Goal: Information Seeking & Learning: Learn about a topic

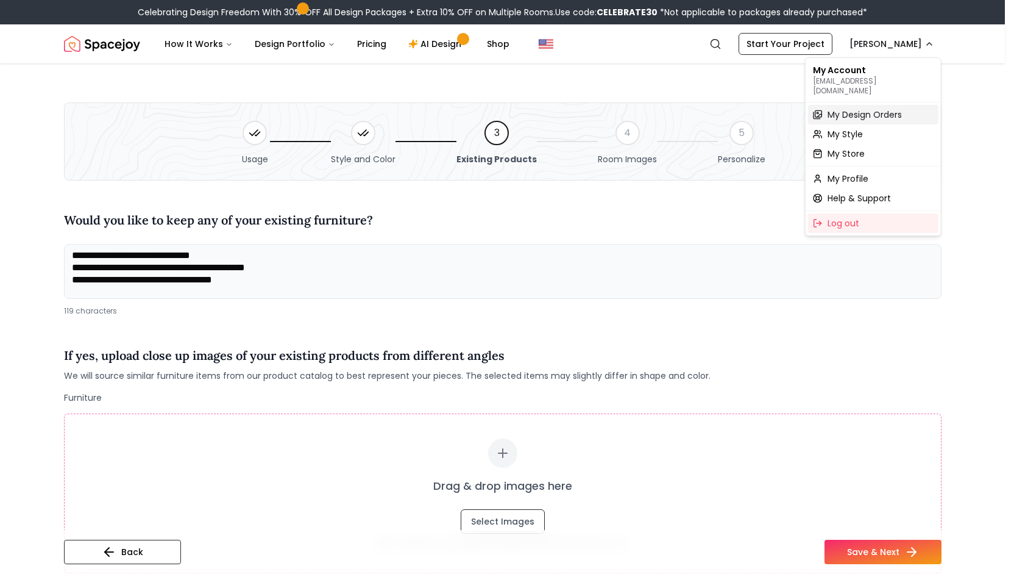
click at [882, 108] on span "My Design Orders" at bounding box center [865, 114] width 74 height 12
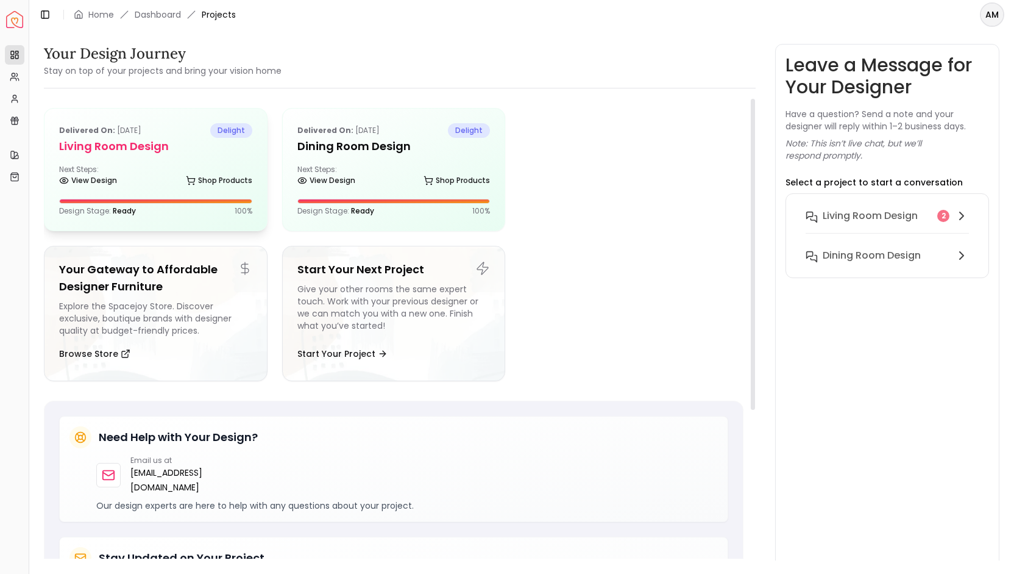
click at [169, 162] on div "Delivered on: [DATE] delight Living Room design Next Steps: View Design Shop Pr…" at bounding box center [155, 169] width 222 height 122
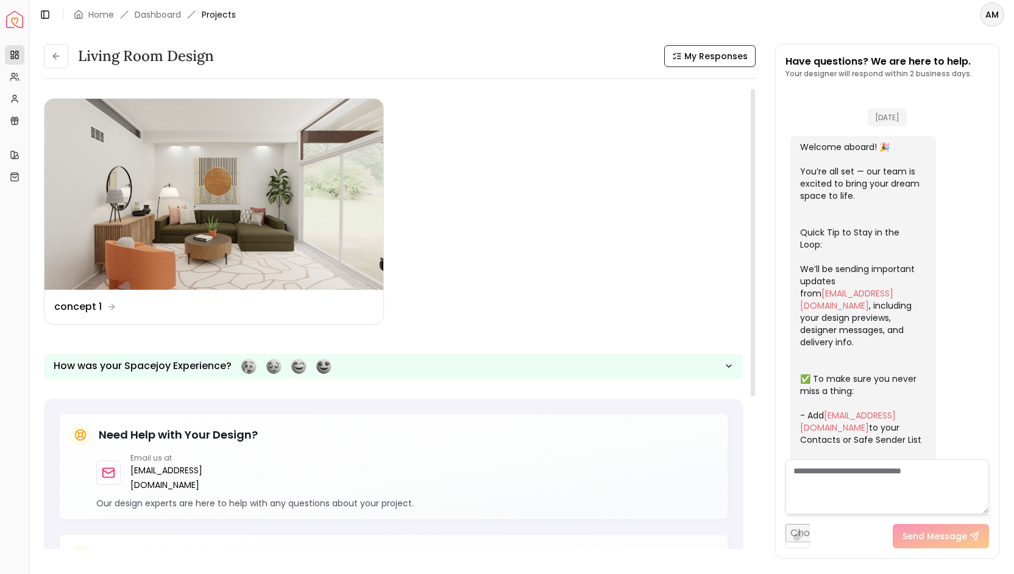
scroll to position [423, 0]
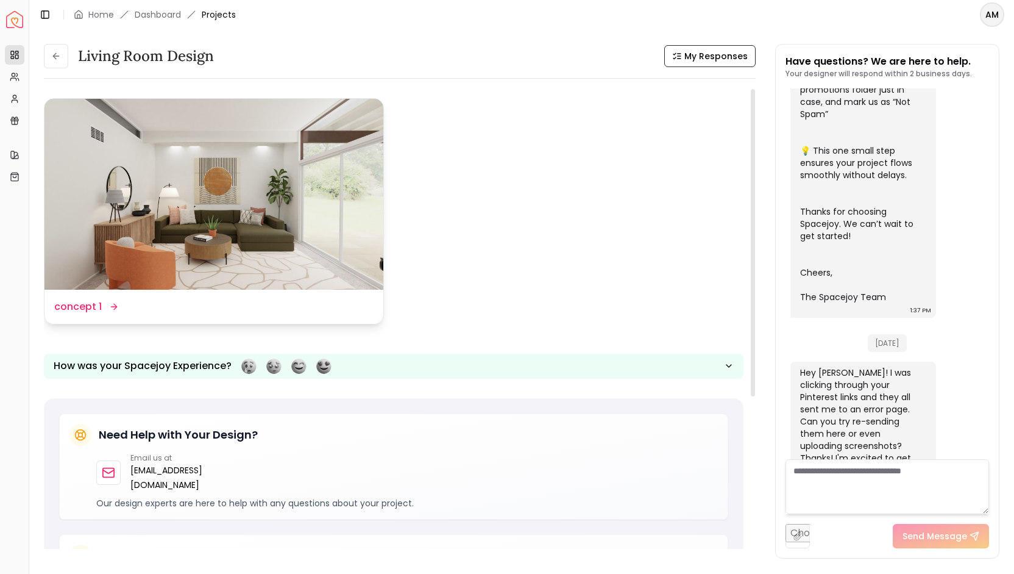
click at [98, 302] on dd "concept 1" at bounding box center [78, 306] width 48 height 15
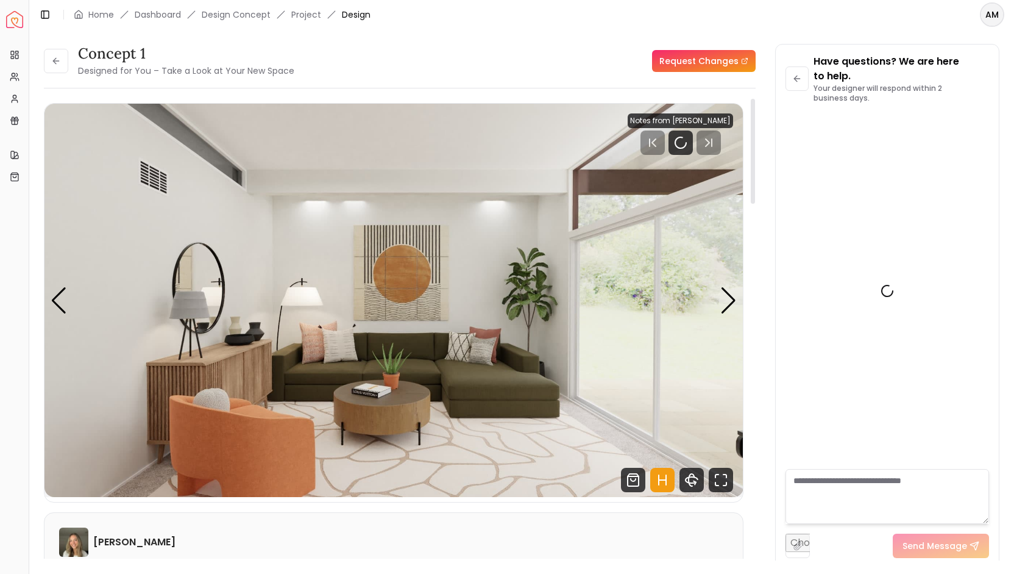
scroll to position [438, 0]
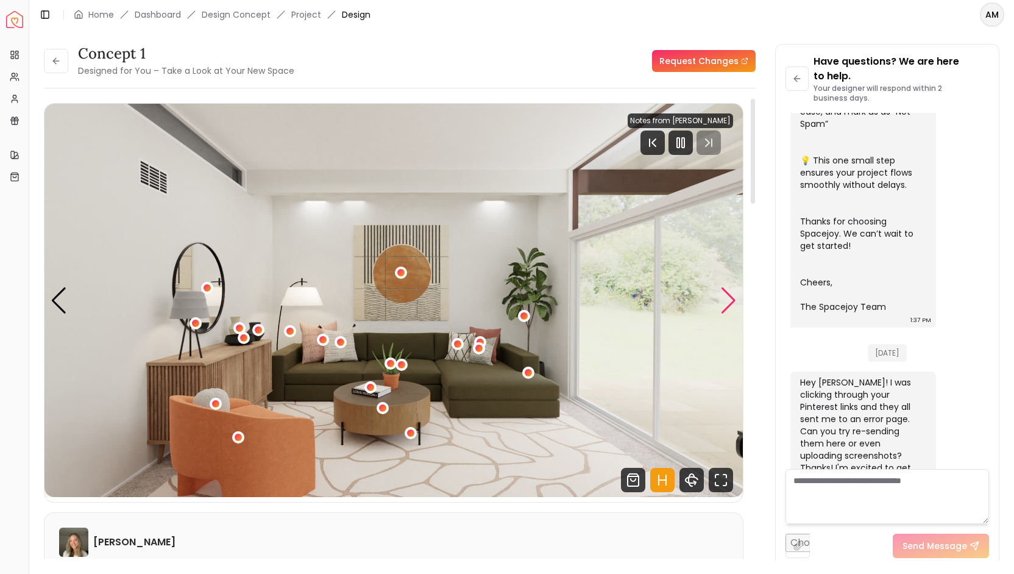
click at [725, 307] on div "Next slide" at bounding box center [728, 300] width 16 height 27
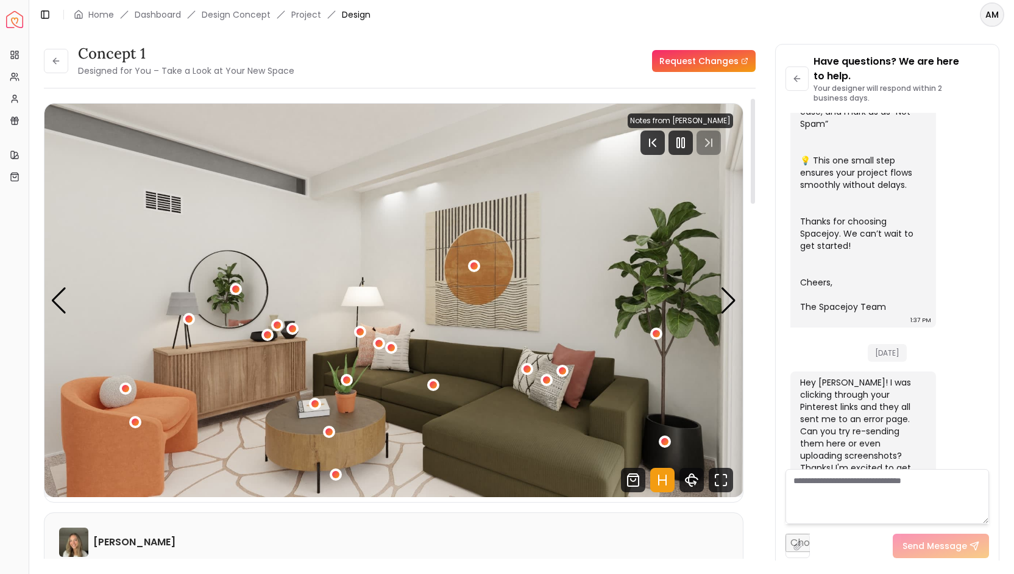
drag, startPoint x: 725, startPoint y: 307, endPoint x: 762, endPoint y: 362, distance: 66.8
click at [762, 362] on div "concept 1 Designed for You – Take a Look at Your New Space Request Changes conc…" at bounding box center [522, 295] width 956 height 502
click at [728, 302] on div "Next slide" at bounding box center [728, 300] width 16 height 27
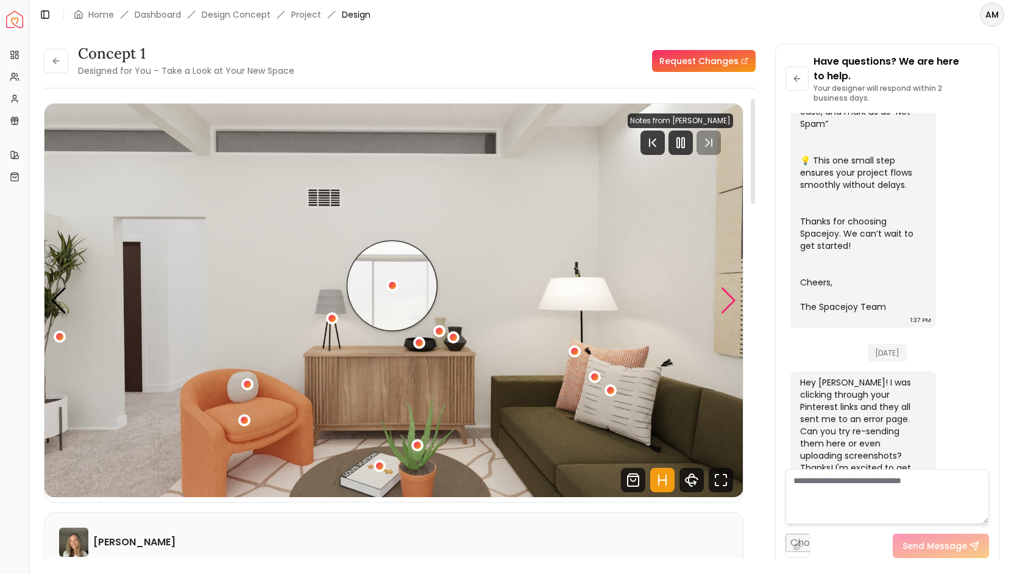
click at [728, 302] on div "Next slide" at bounding box center [728, 300] width 16 height 27
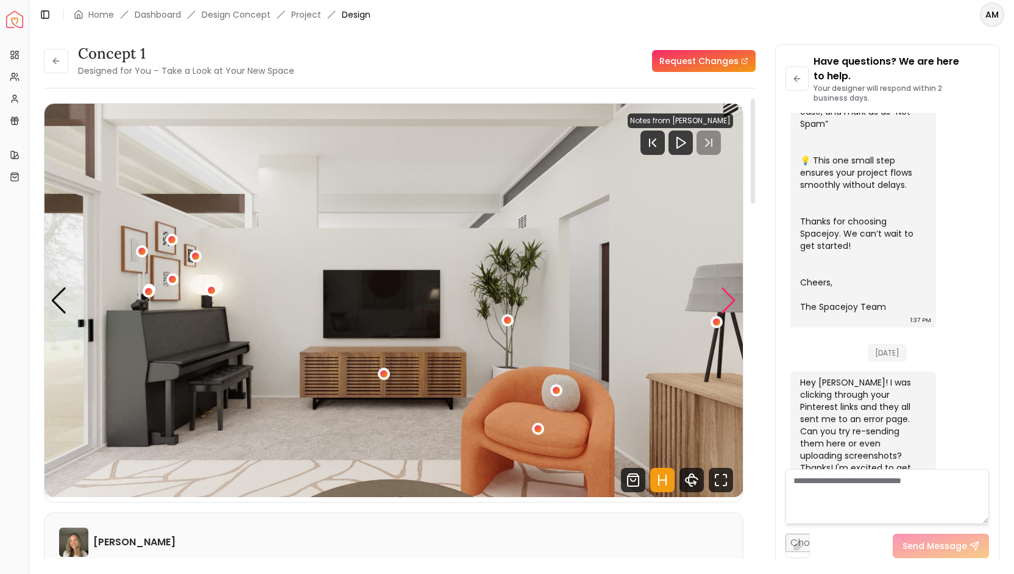
click at [728, 302] on div "Next slide" at bounding box center [728, 300] width 16 height 27
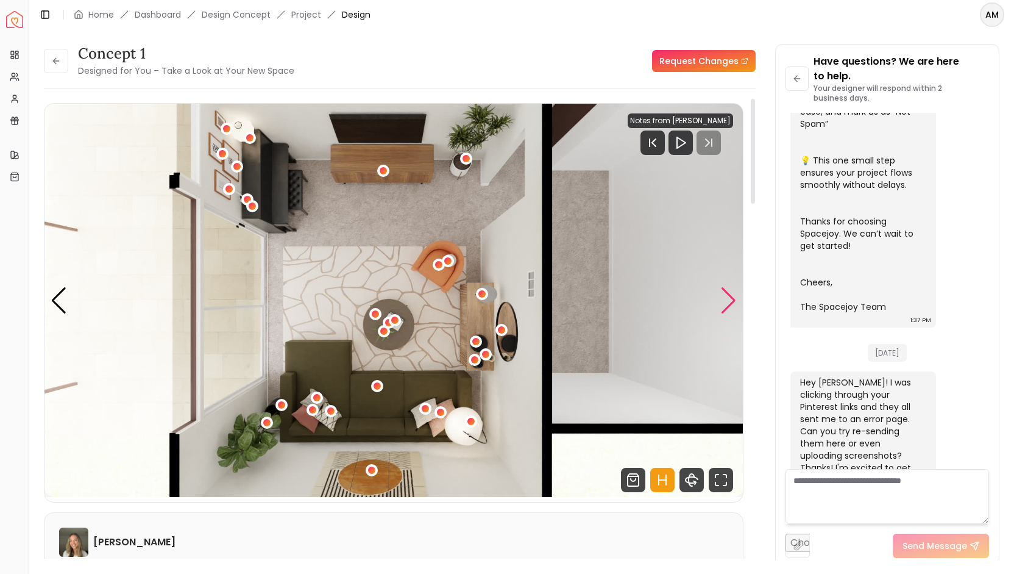
click at [728, 302] on div "Next slide" at bounding box center [728, 300] width 16 height 27
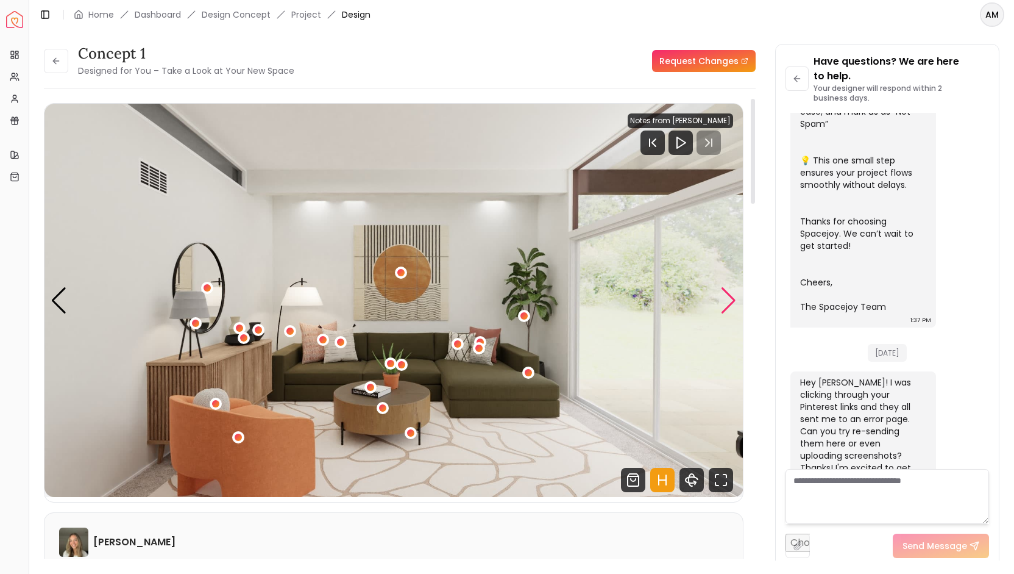
click at [728, 302] on div "Next slide" at bounding box center [728, 300] width 16 height 27
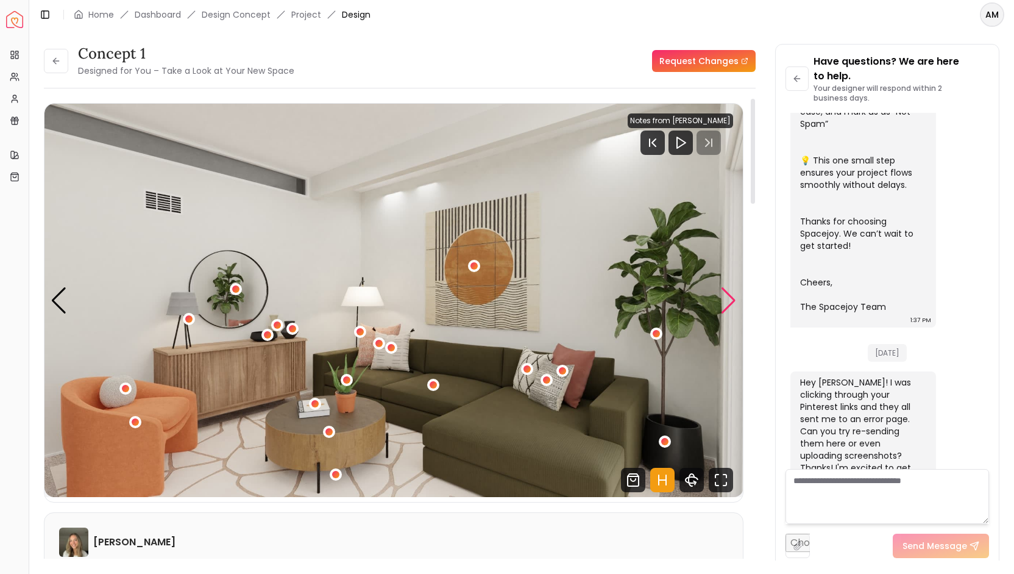
click at [733, 298] on div "Next slide" at bounding box center [728, 300] width 16 height 27
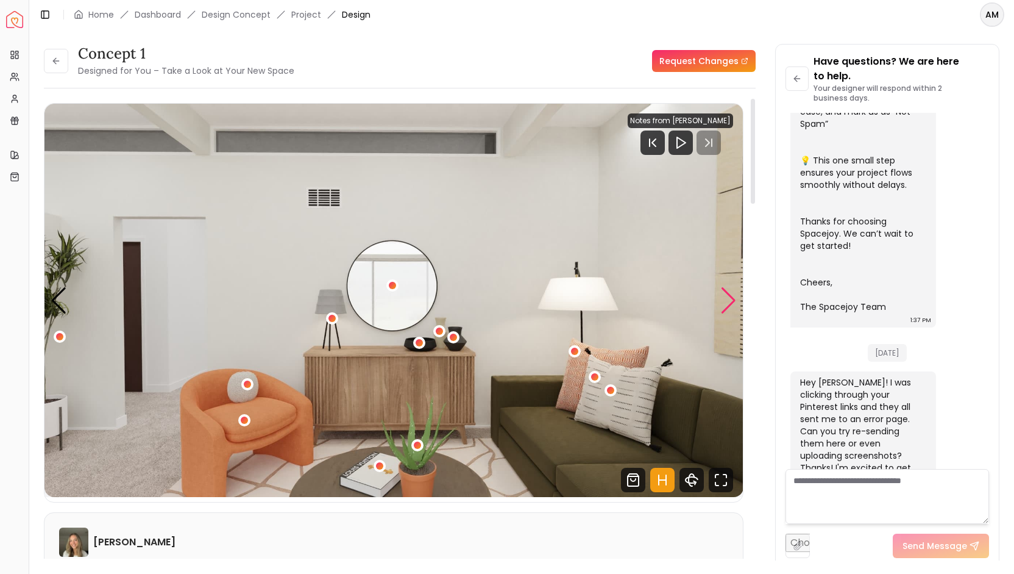
click at [733, 298] on div "Next slide" at bounding box center [728, 300] width 16 height 27
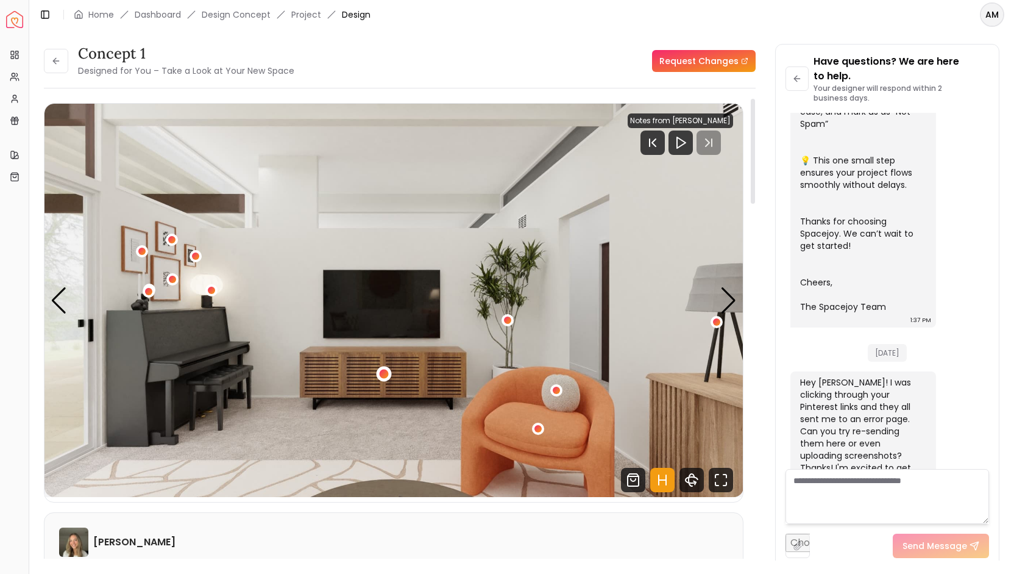
click at [383, 377] on div "4 / 5" at bounding box center [384, 373] width 9 height 9
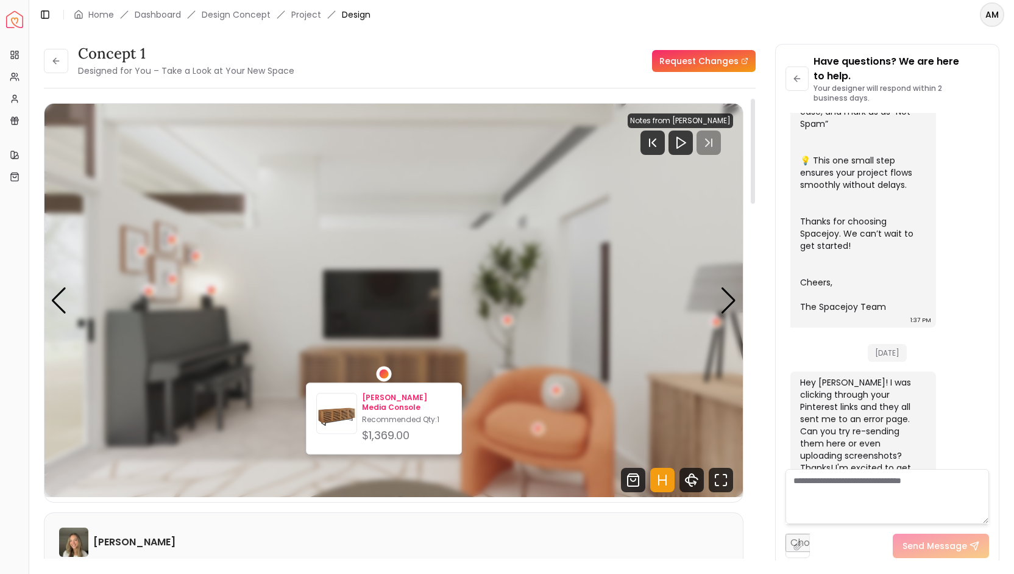
click at [341, 407] on img at bounding box center [337, 416] width 40 height 40
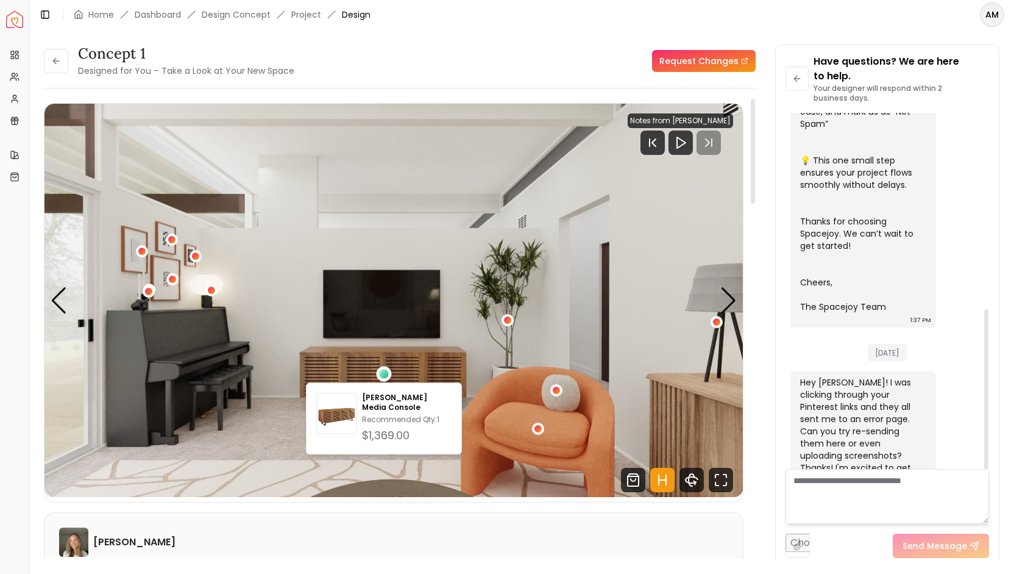
click at [579, 317] on img "4 / 5" at bounding box center [393, 300] width 699 height 393
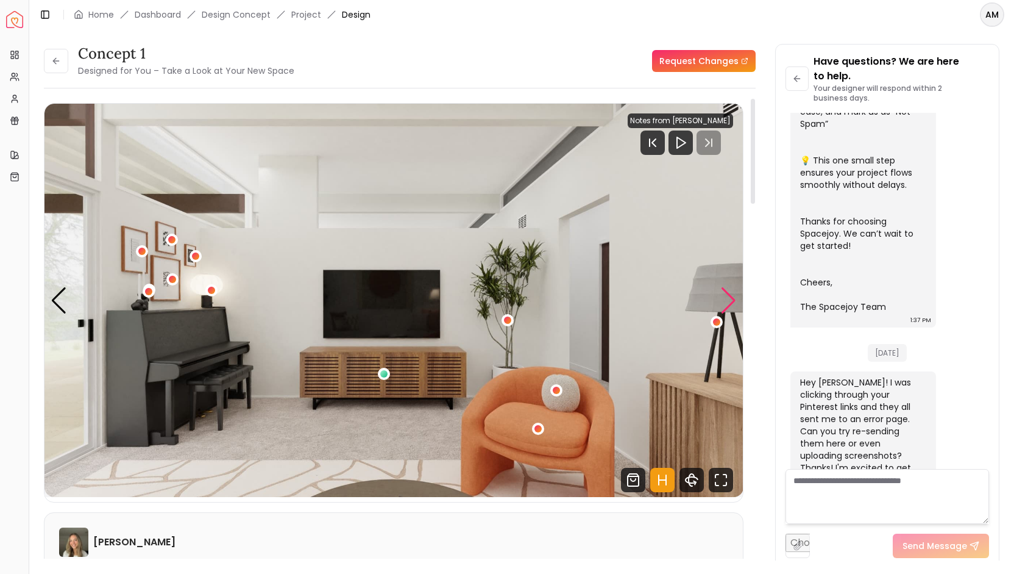
click at [736, 301] on div "Next slide" at bounding box center [728, 300] width 16 height 27
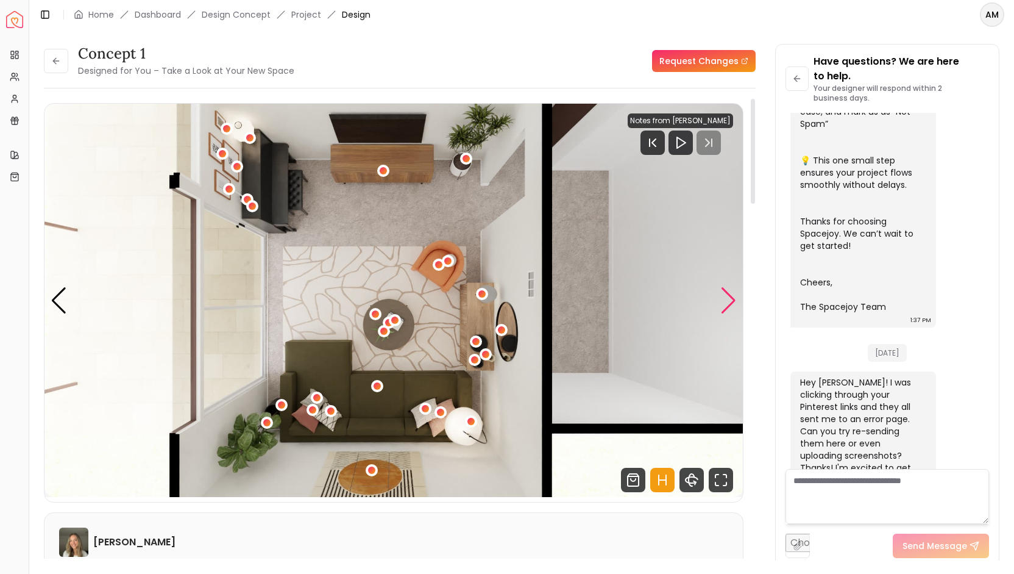
click at [736, 301] on div "Next slide" at bounding box center [728, 300] width 16 height 27
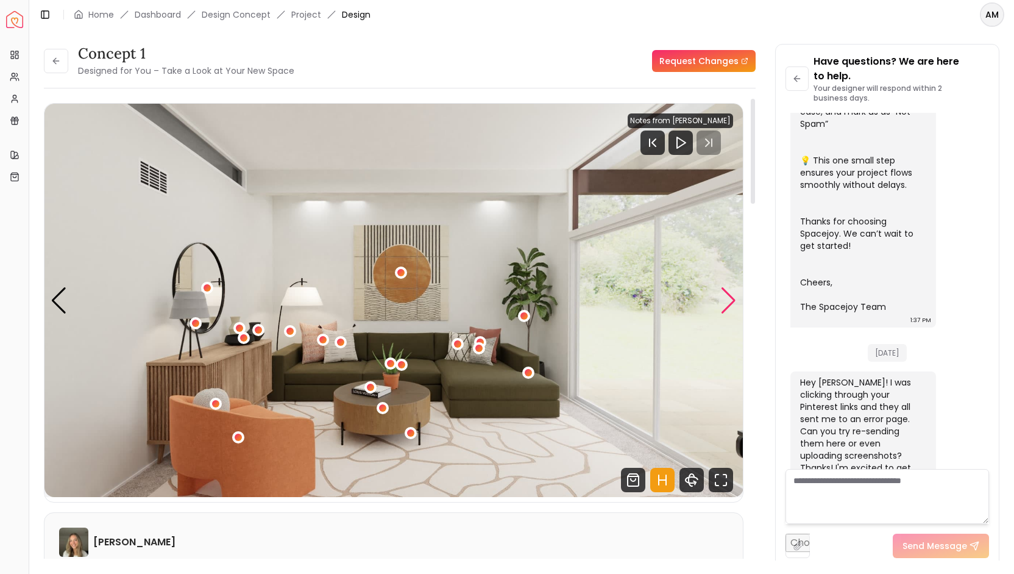
click at [736, 301] on div "Next slide" at bounding box center [728, 300] width 16 height 27
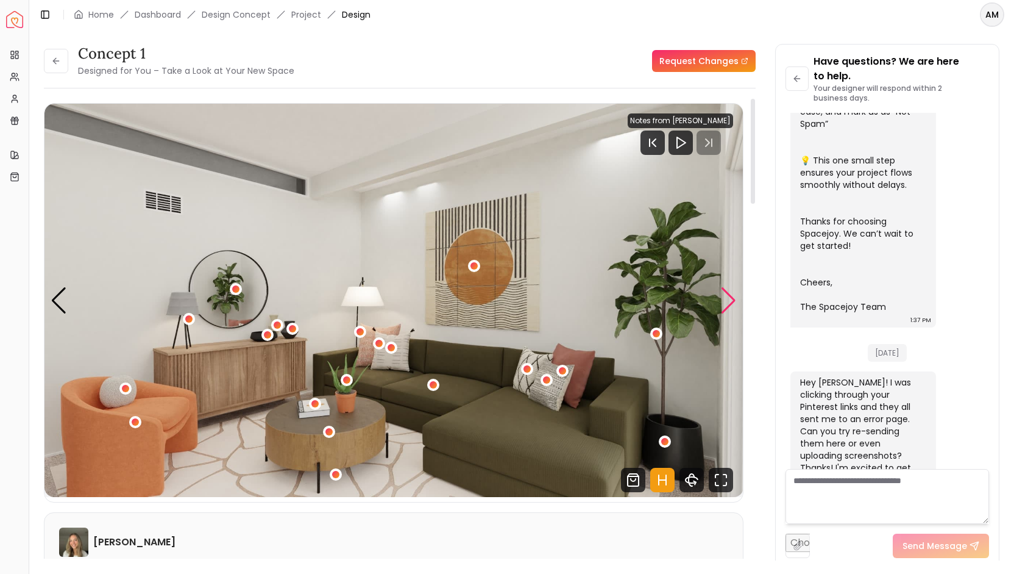
click at [736, 301] on div "Next slide" at bounding box center [728, 300] width 16 height 27
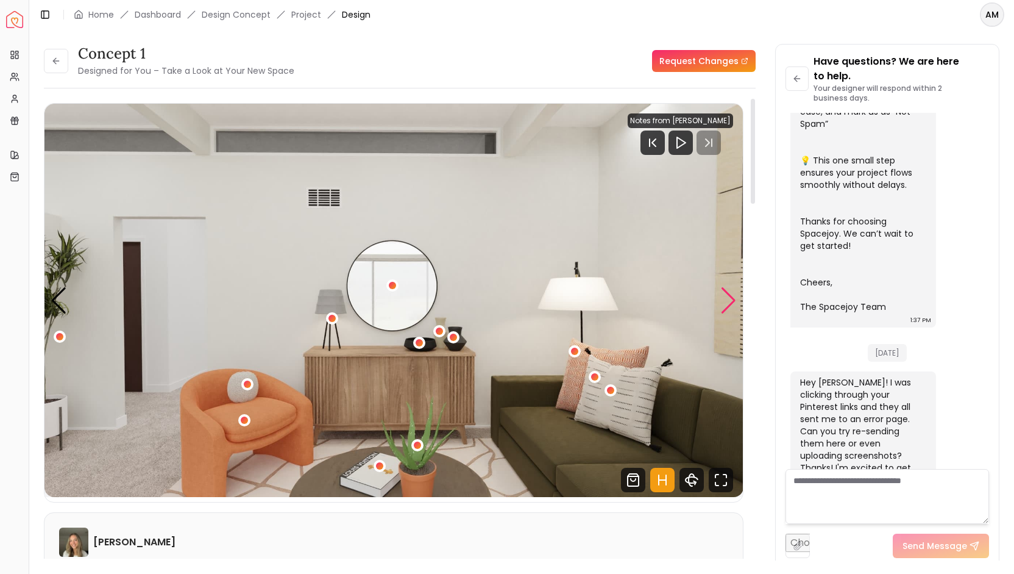
click at [736, 301] on div "Next slide" at bounding box center [728, 300] width 16 height 27
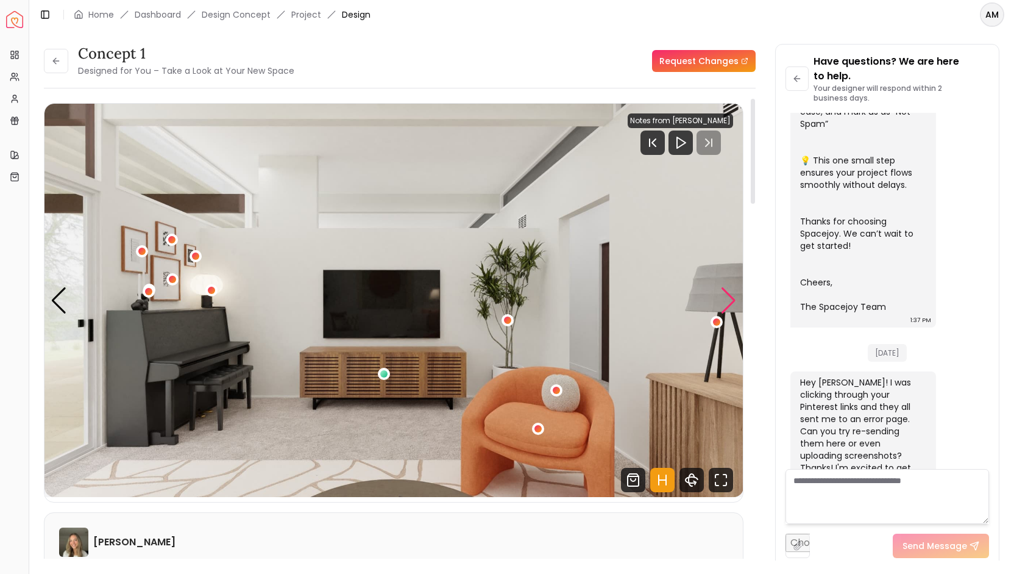
click at [736, 301] on div "Next slide" at bounding box center [728, 300] width 16 height 27
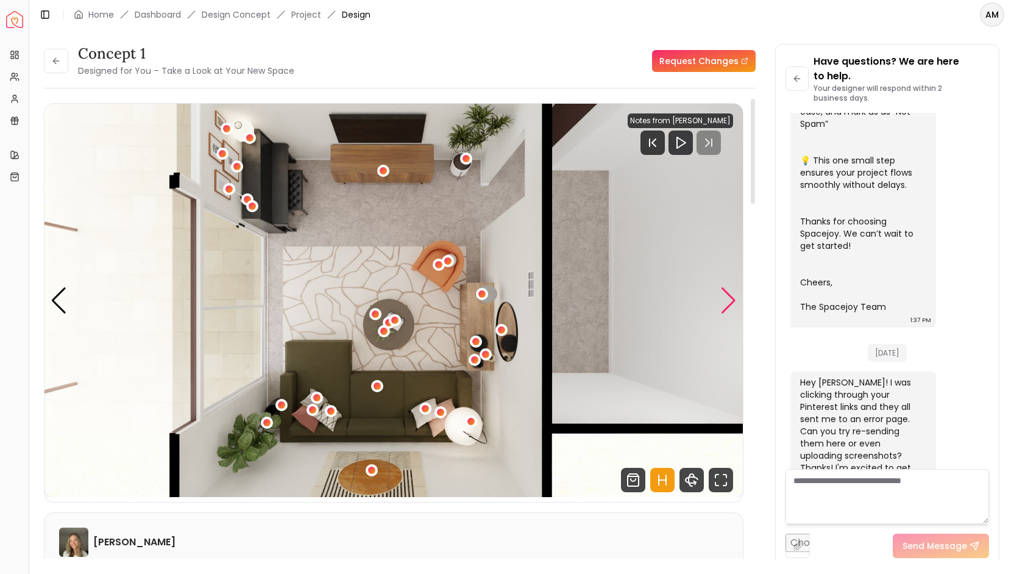
click at [736, 301] on div "Next slide" at bounding box center [728, 300] width 16 height 27
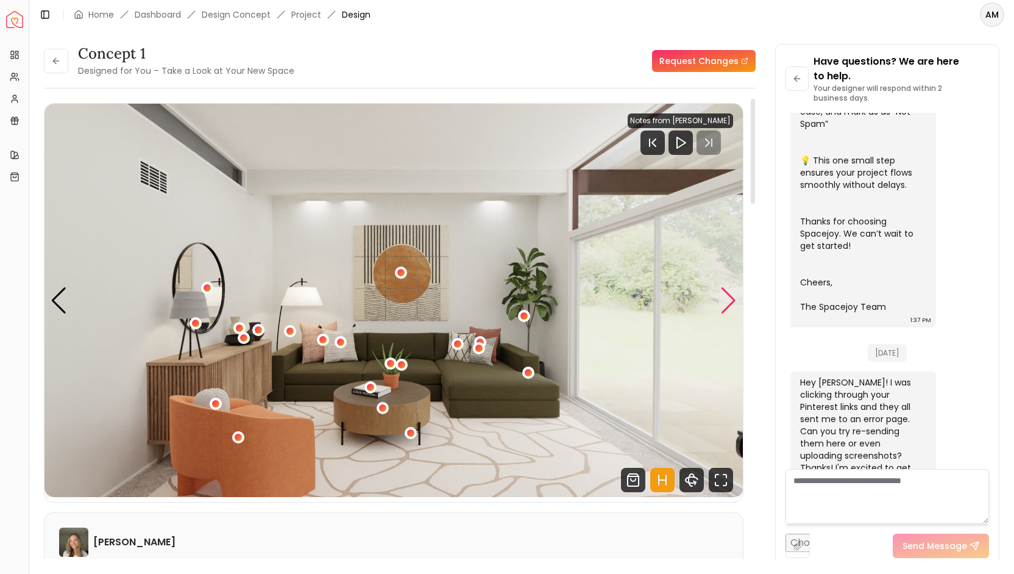
click at [736, 301] on div "Next slide" at bounding box center [728, 300] width 16 height 27
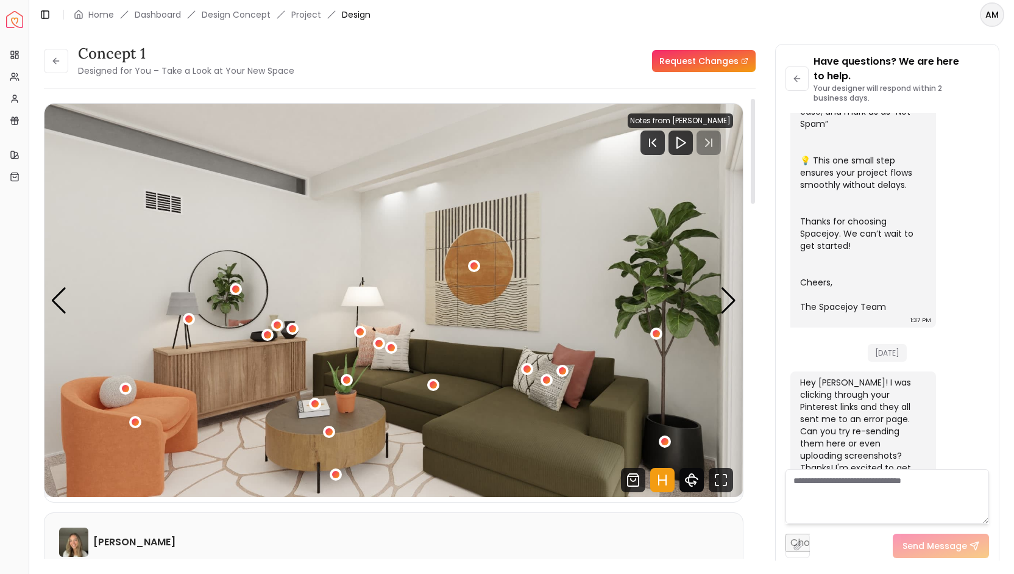
click at [696, 478] on icon "360 View" at bounding box center [692, 479] width 24 height 24
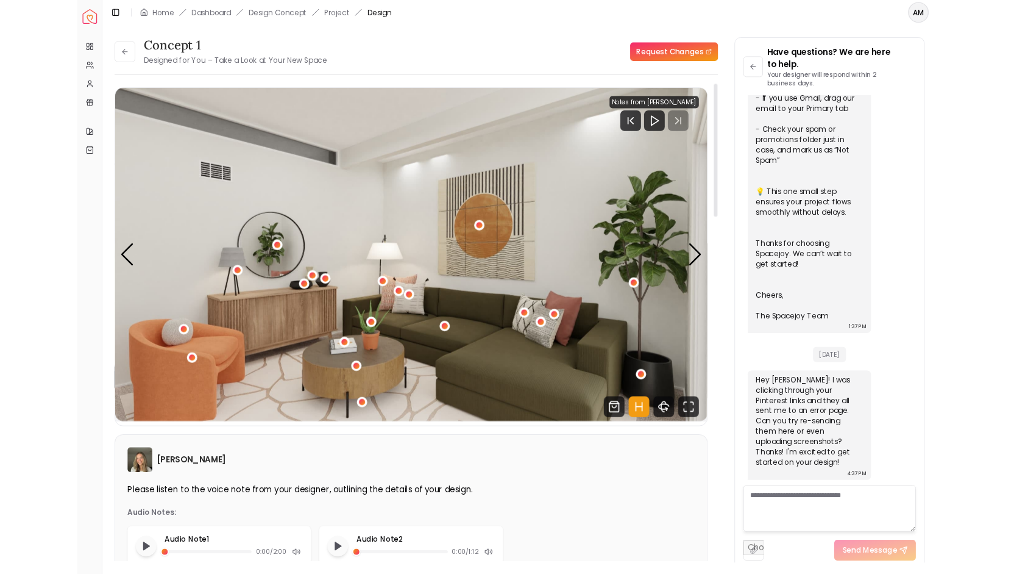
scroll to position [335, 0]
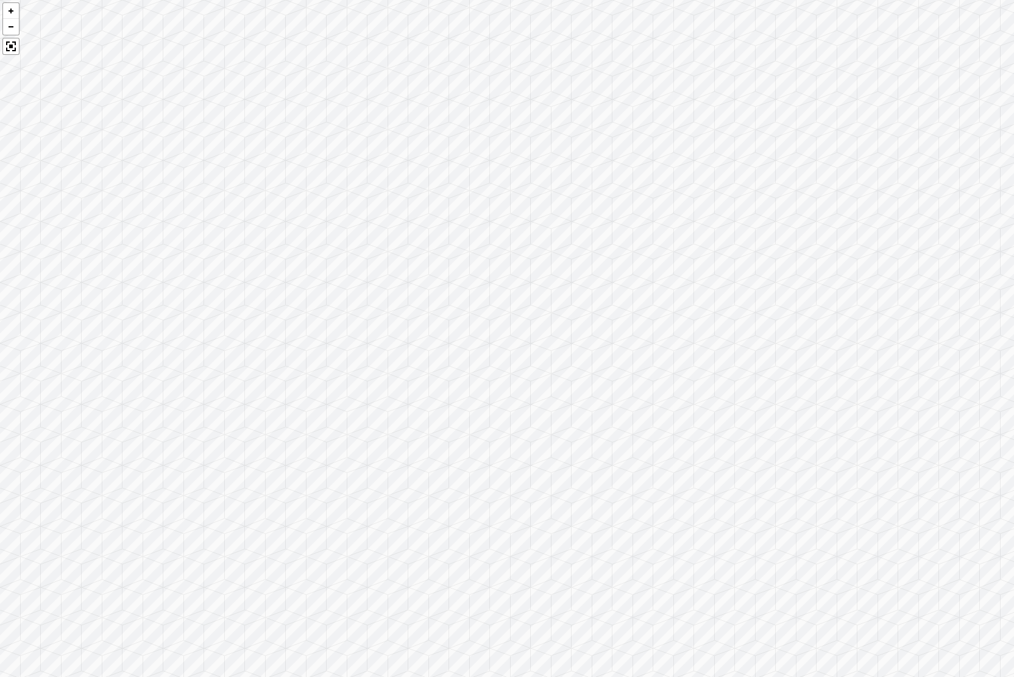
drag, startPoint x: 656, startPoint y: 422, endPoint x: 1009, endPoint y: 398, distance: 353.1
click at [1004, 398] on div at bounding box center [507, 338] width 1014 height 677
drag, startPoint x: 1009, startPoint y: 398, endPoint x: 863, endPoint y: 356, distance: 151.6
click at [1004, 397] on div at bounding box center [507, 338] width 1014 height 677
drag, startPoint x: 519, startPoint y: 383, endPoint x: 1014, endPoint y: 432, distance: 496.8
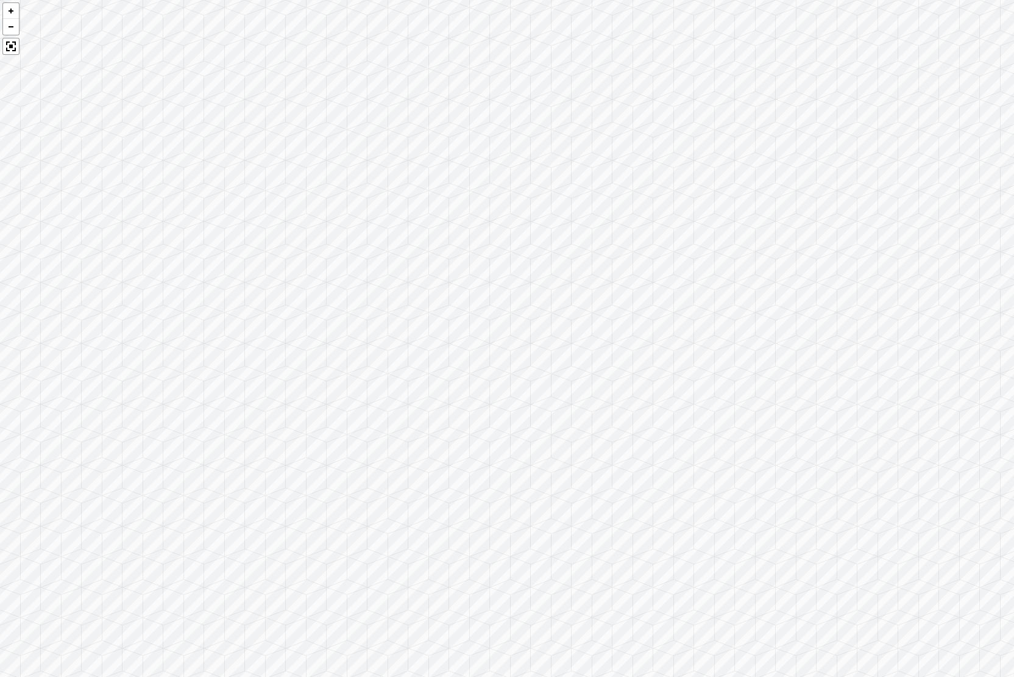
click at [1004, 432] on div at bounding box center [507, 338] width 1014 height 677
drag, startPoint x: 1014, startPoint y: 419, endPoint x: 998, endPoint y: 410, distance: 18.1
click at [998, 410] on div at bounding box center [507, 338] width 1014 height 677
drag, startPoint x: 546, startPoint y: 479, endPoint x: 1014, endPoint y: 434, distance: 469.6
click at [1004, 434] on div at bounding box center [507, 338] width 1014 height 677
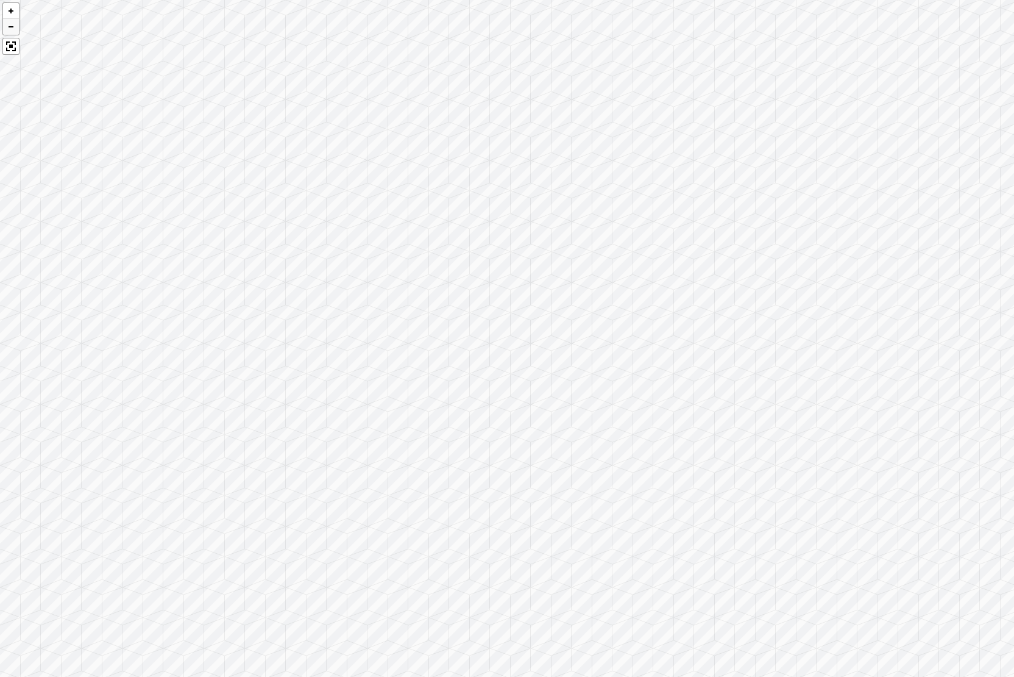
click at [10, 26] on div at bounding box center [11, 26] width 16 height 16
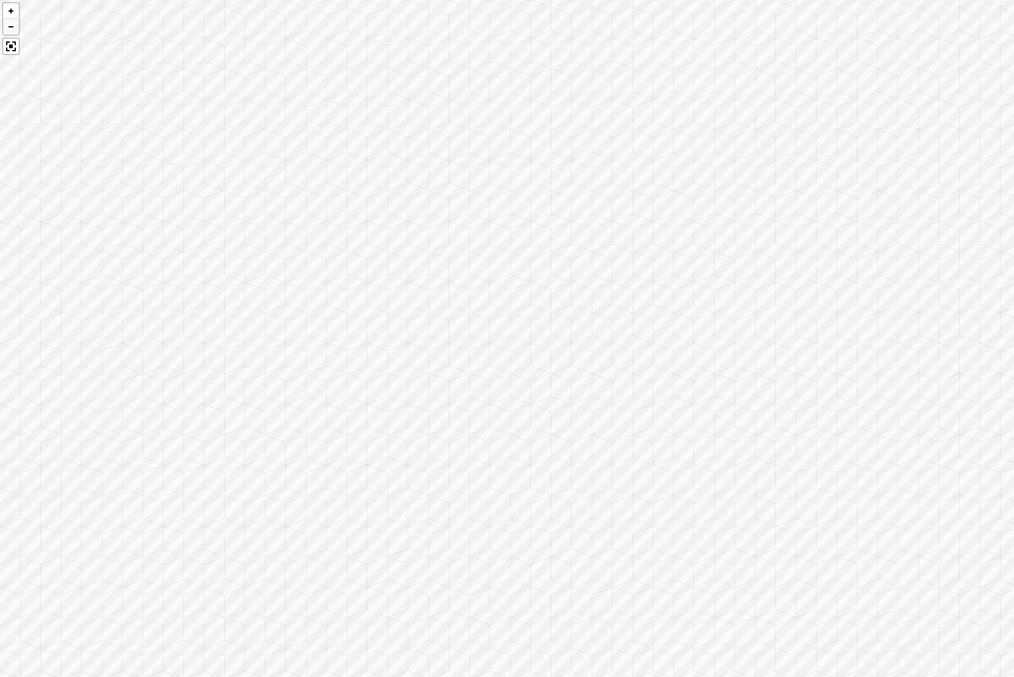
click at [10, 26] on div at bounding box center [11, 26] width 16 height 16
drag, startPoint x: 344, startPoint y: 235, endPoint x: 0, endPoint y: 83, distance: 376.0
click at [0, 83] on div at bounding box center [507, 338] width 1014 height 677
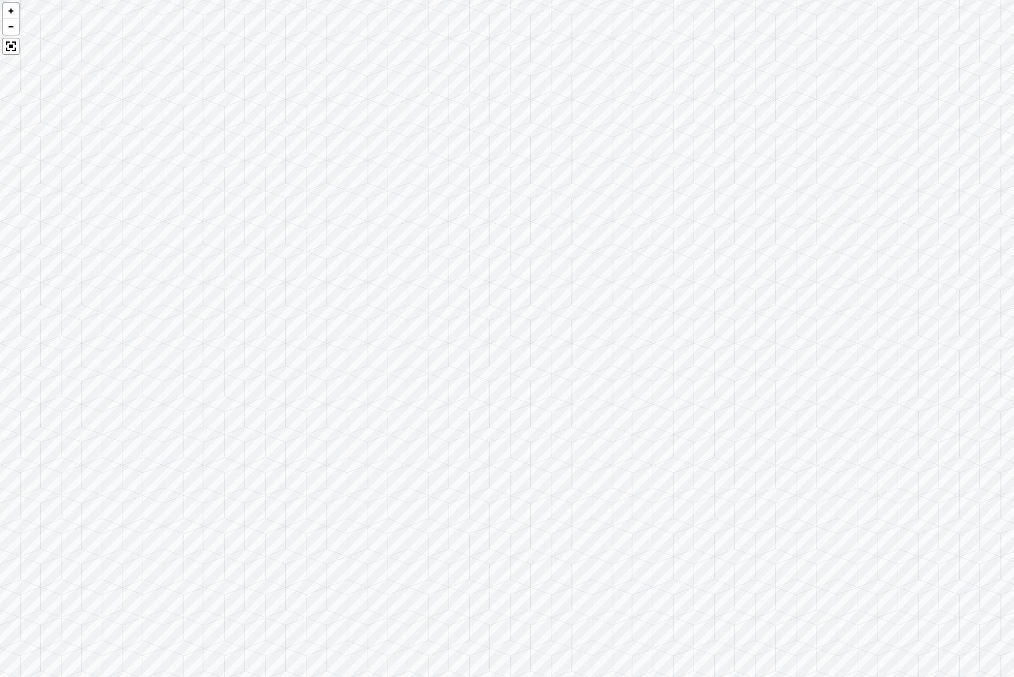
drag, startPoint x: 681, startPoint y: 364, endPoint x: 57, endPoint y: 400, distance: 625.7
click at [57, 400] on div at bounding box center [507, 338] width 1014 height 677
click at [431, 380] on div at bounding box center [507, 338] width 1014 height 677
click at [9, 43] on div at bounding box center [10, 46] width 17 height 17
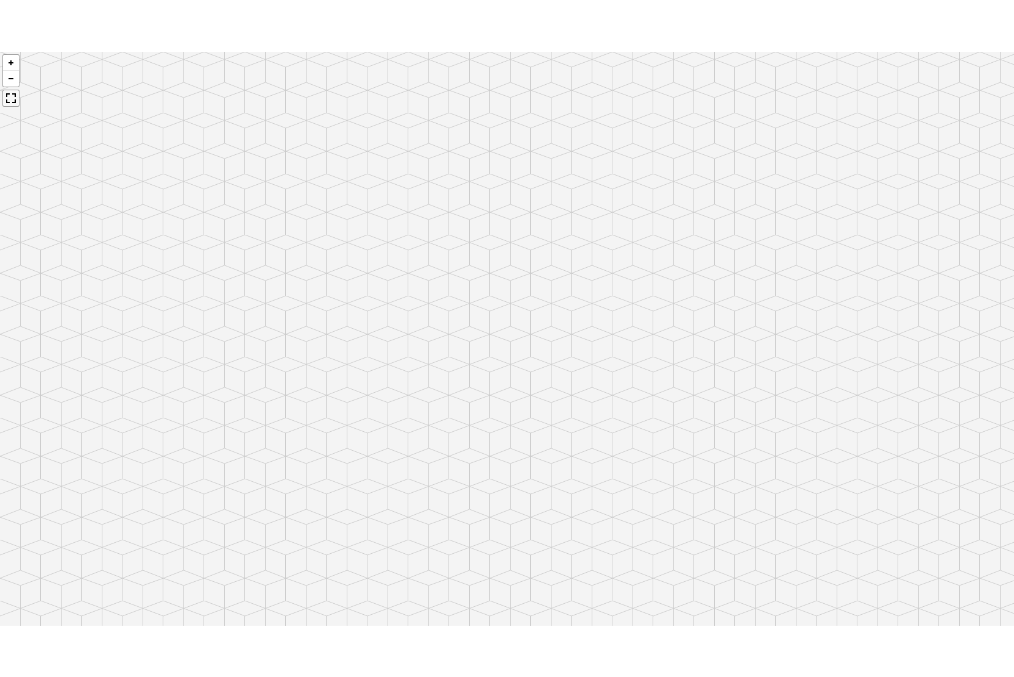
scroll to position [438, 0]
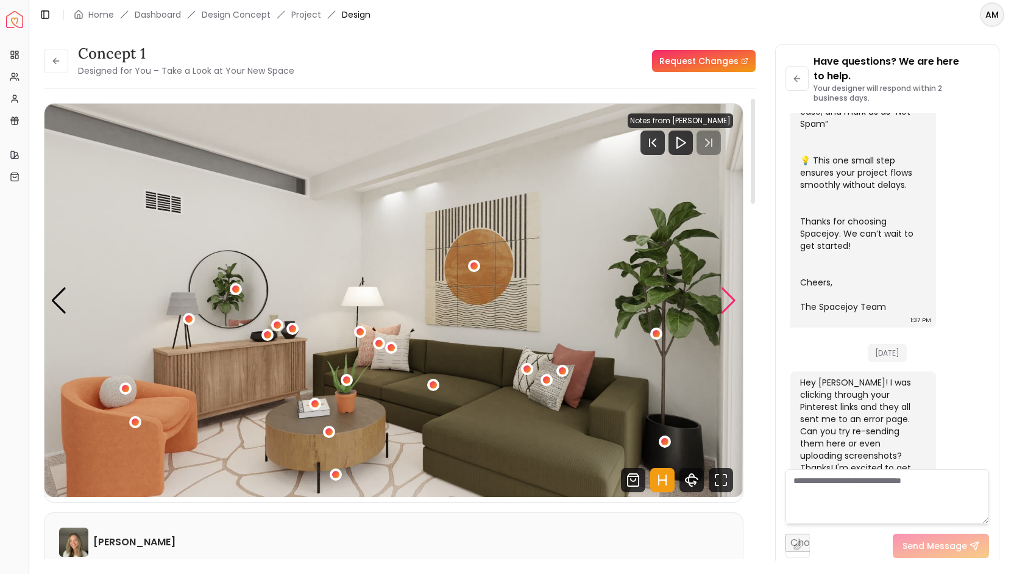
click at [723, 291] on div "Next slide" at bounding box center [728, 300] width 16 height 27
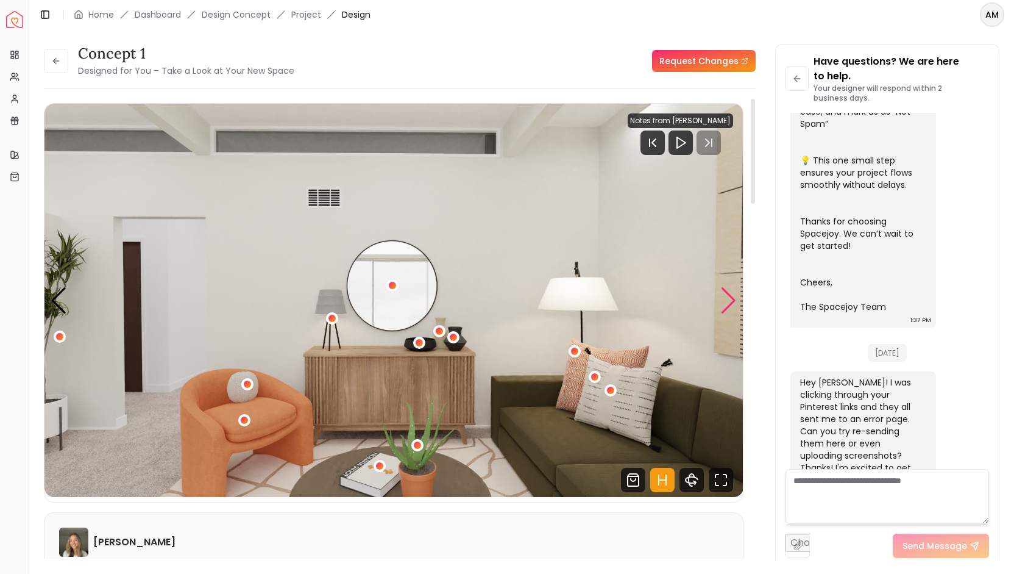
click at [723, 291] on div "Next slide" at bounding box center [728, 300] width 16 height 27
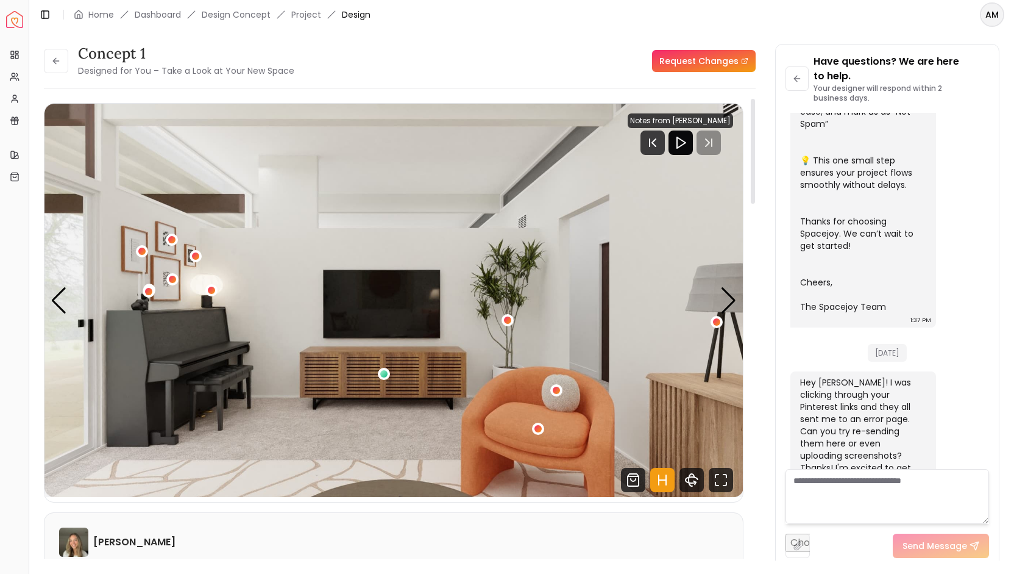
click at [676, 150] on div at bounding box center [681, 142] width 24 height 24
click at [696, 138] on rect "Pause" at bounding box center [695, 143] width 2 height 10
click at [729, 298] on div "Next slide" at bounding box center [728, 300] width 16 height 27
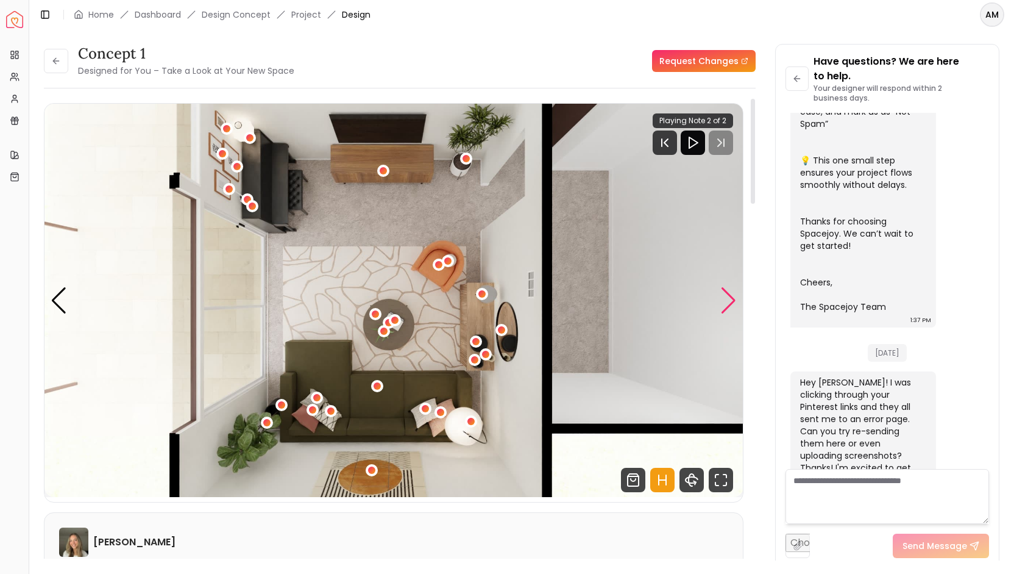
click at [729, 298] on div "Next slide" at bounding box center [728, 300] width 16 height 27
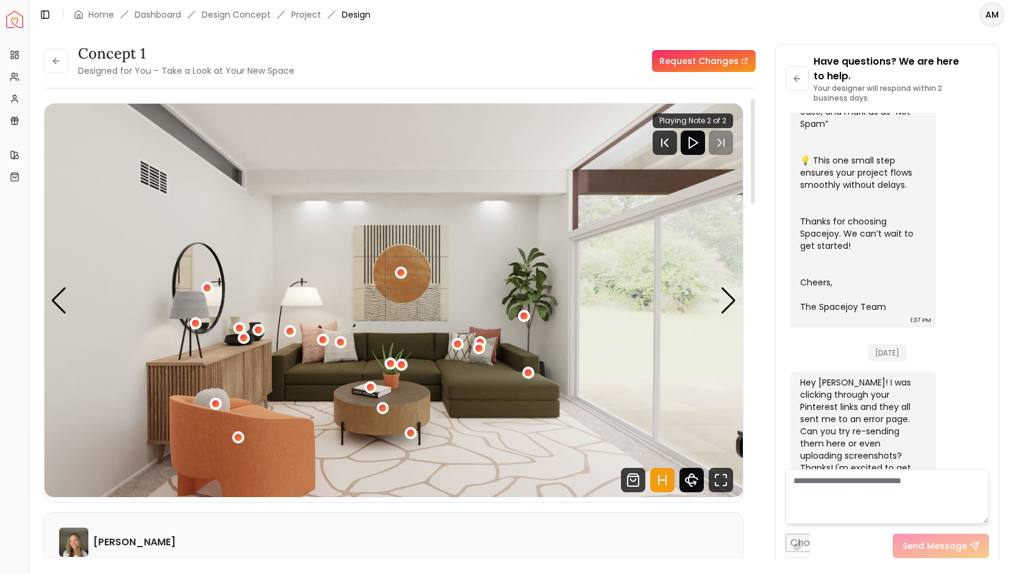
click at [695, 478] on icon "360 View" at bounding box center [692, 479] width 24 height 24
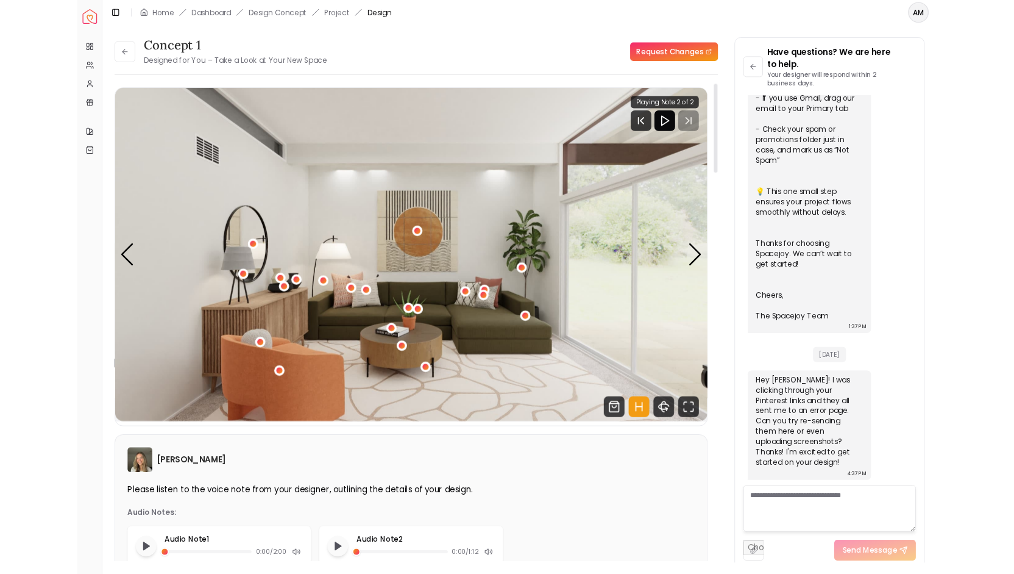
scroll to position [335, 0]
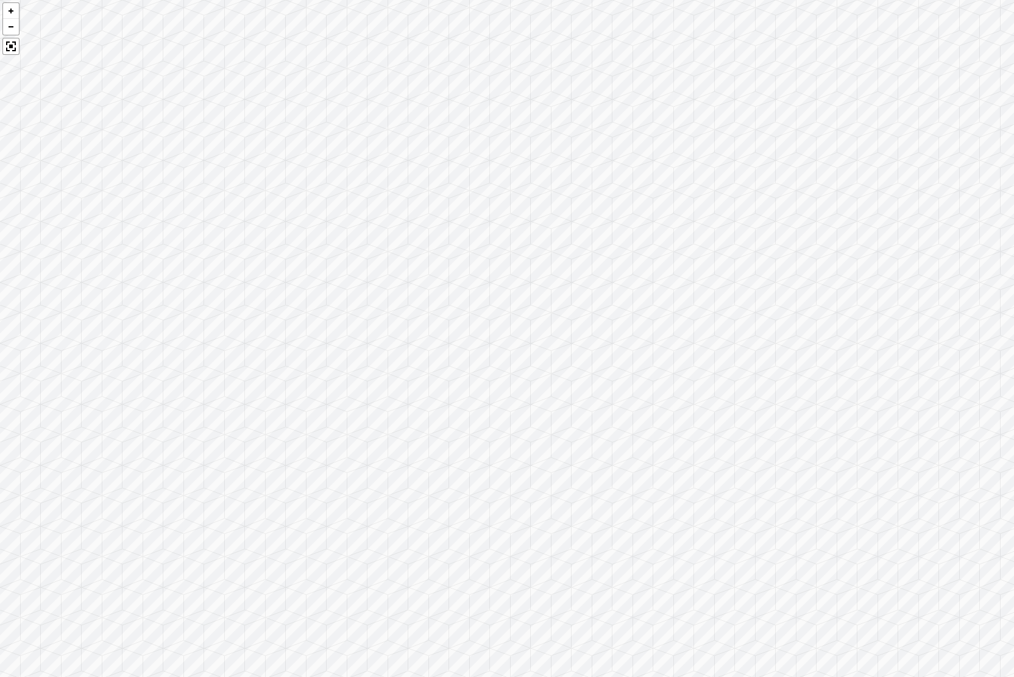
drag, startPoint x: 695, startPoint y: 552, endPoint x: 268, endPoint y: 439, distance: 441.9
click at [268, 439] on div at bounding box center [507, 338] width 1014 height 677
drag, startPoint x: 563, startPoint y: 488, endPoint x: 1, endPoint y: 490, distance: 562.6
click at [1, 490] on div at bounding box center [507, 338] width 1014 height 677
drag, startPoint x: 674, startPoint y: 519, endPoint x: 298, endPoint y: 419, distance: 389.1
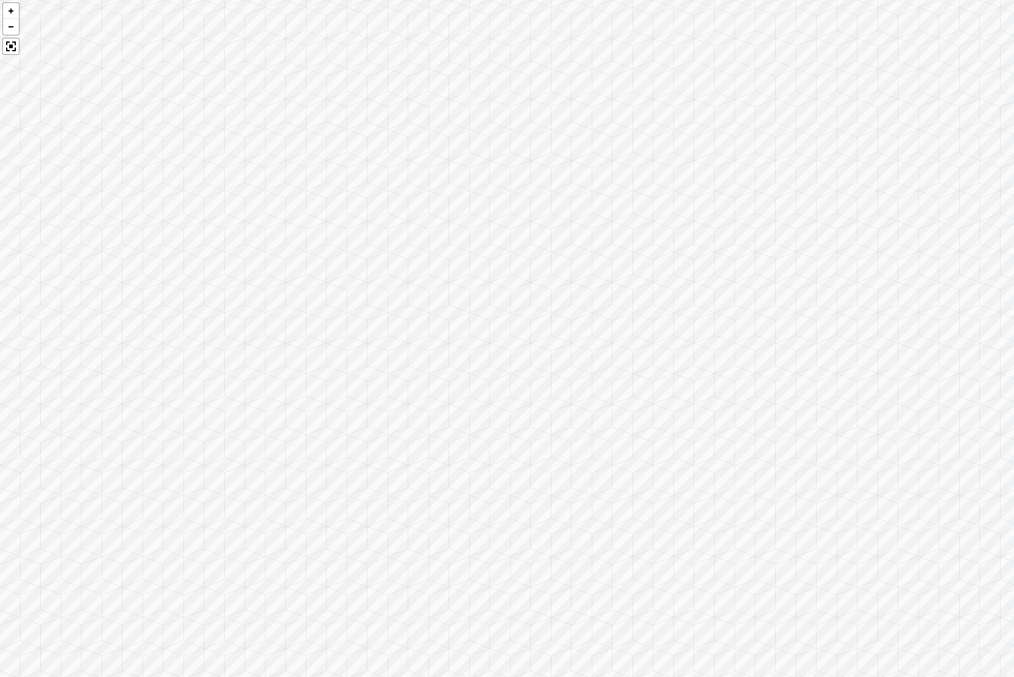
click at [298, 419] on div at bounding box center [507, 338] width 1014 height 677
drag, startPoint x: 767, startPoint y: 470, endPoint x: 282, endPoint y: 521, distance: 488.4
click at [282, 521] on div at bounding box center [507, 338] width 1014 height 677
drag, startPoint x: 678, startPoint y: 516, endPoint x: 324, endPoint y: 553, distance: 356.1
click at [324, 553] on div at bounding box center [507, 338] width 1014 height 677
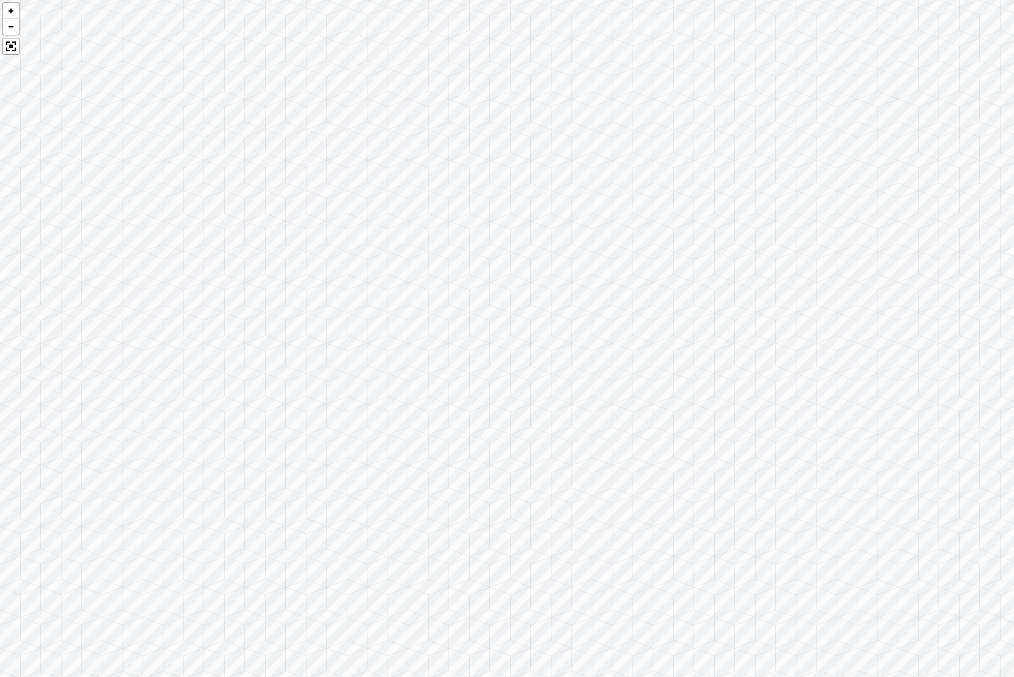
drag, startPoint x: 790, startPoint y: 503, endPoint x: 610, endPoint y: 527, distance: 181.4
click at [610, 527] on div at bounding box center [507, 338] width 1014 height 677
drag, startPoint x: 492, startPoint y: 449, endPoint x: 740, endPoint y: 535, distance: 261.8
click at [740, 535] on div at bounding box center [507, 338] width 1014 height 677
drag, startPoint x: 378, startPoint y: 468, endPoint x: 675, endPoint y: 527, distance: 303.1
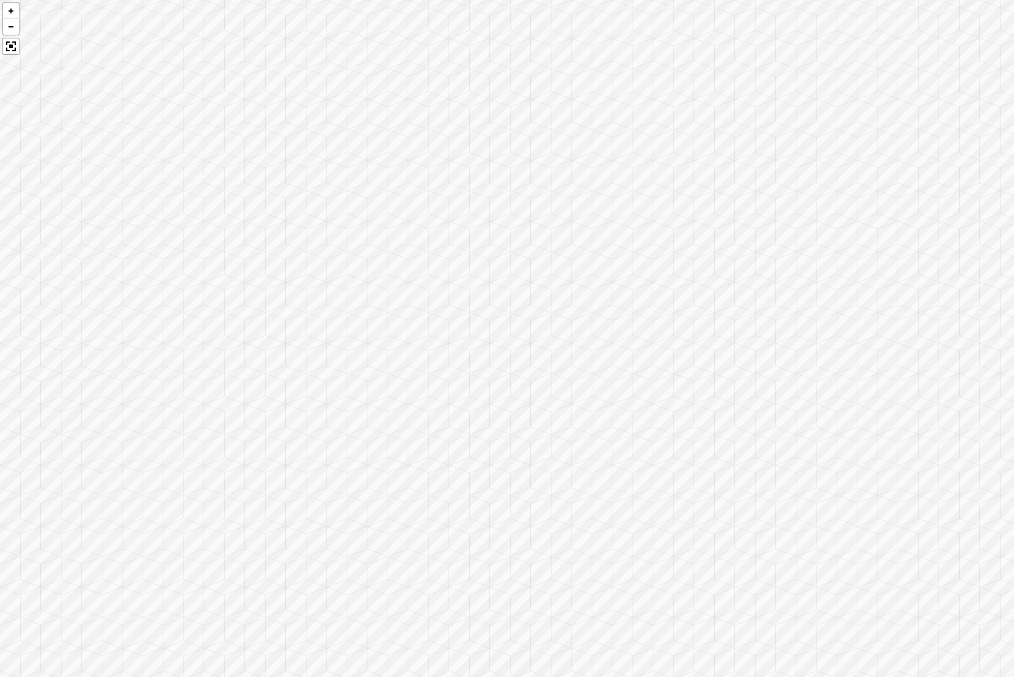
click at [675, 527] on div at bounding box center [507, 338] width 1014 height 677
click at [12, 45] on div at bounding box center [10, 46] width 17 height 17
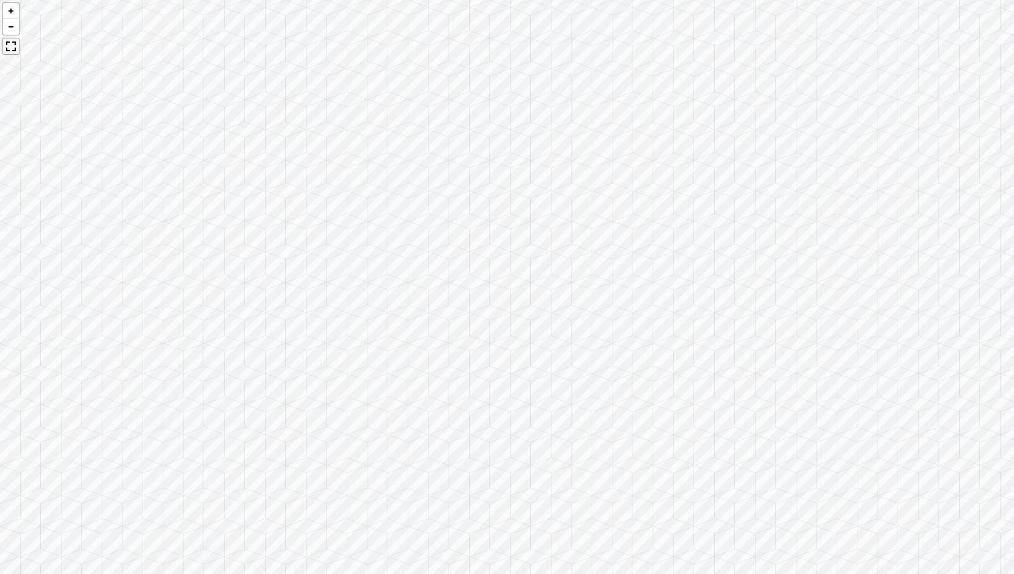
scroll to position [438, 0]
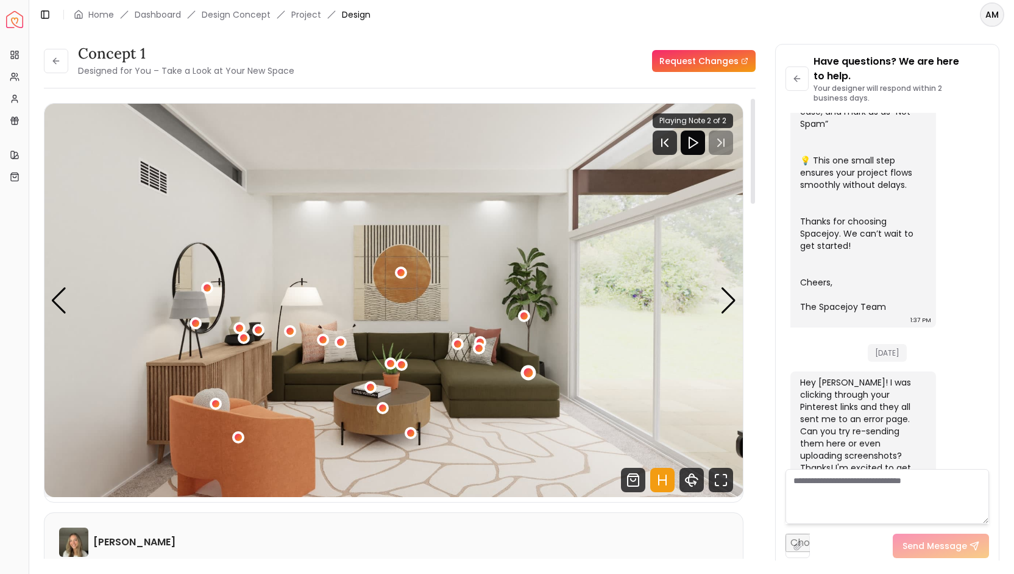
click at [526, 367] on div "1 / 5" at bounding box center [528, 371] width 15 height 15
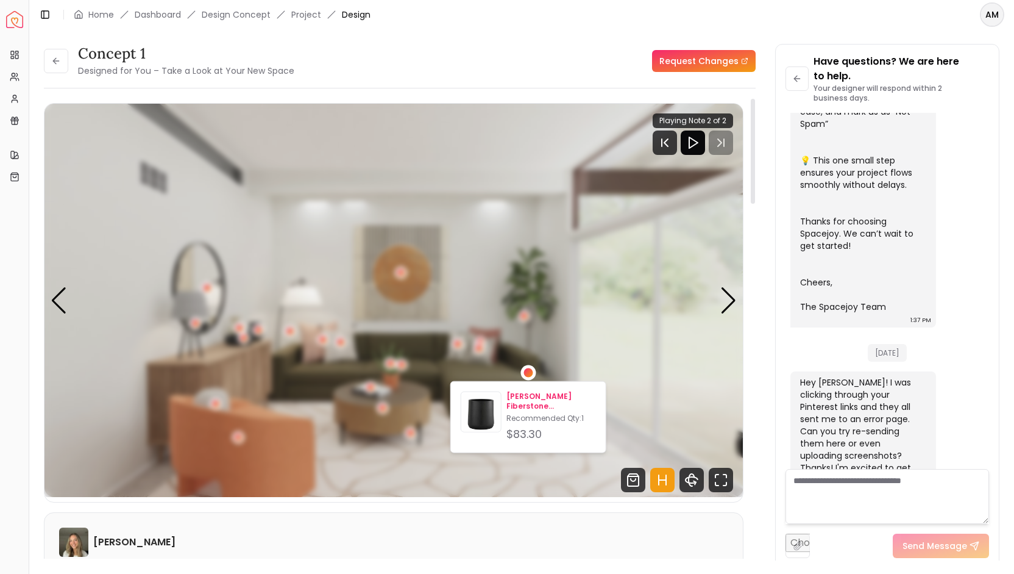
click at [538, 396] on p "[PERSON_NAME] Fiberstone IndoorOutdoor Planter" at bounding box center [551, 401] width 90 height 20
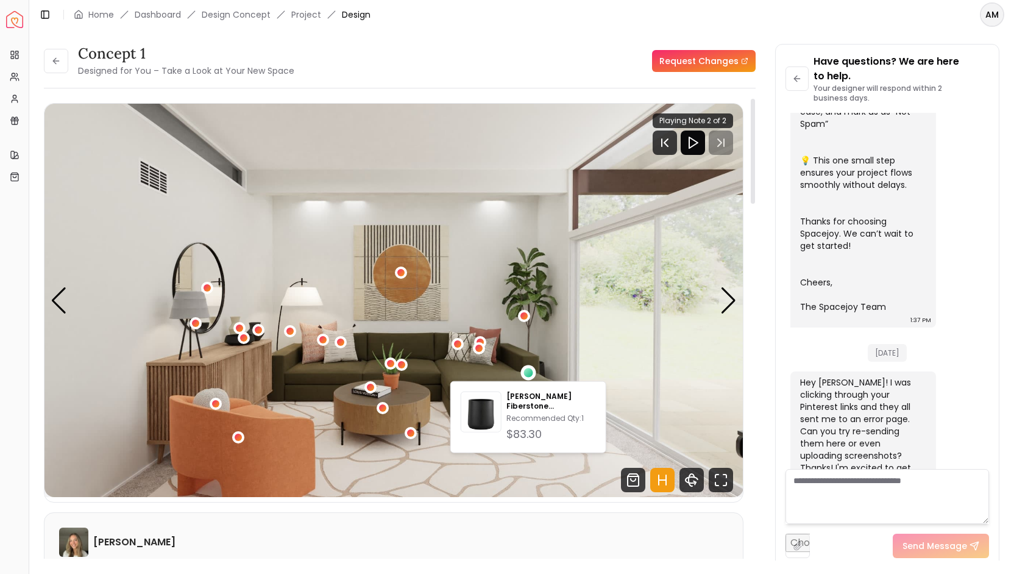
click at [419, 313] on img "1 / 5" at bounding box center [393, 300] width 699 height 393
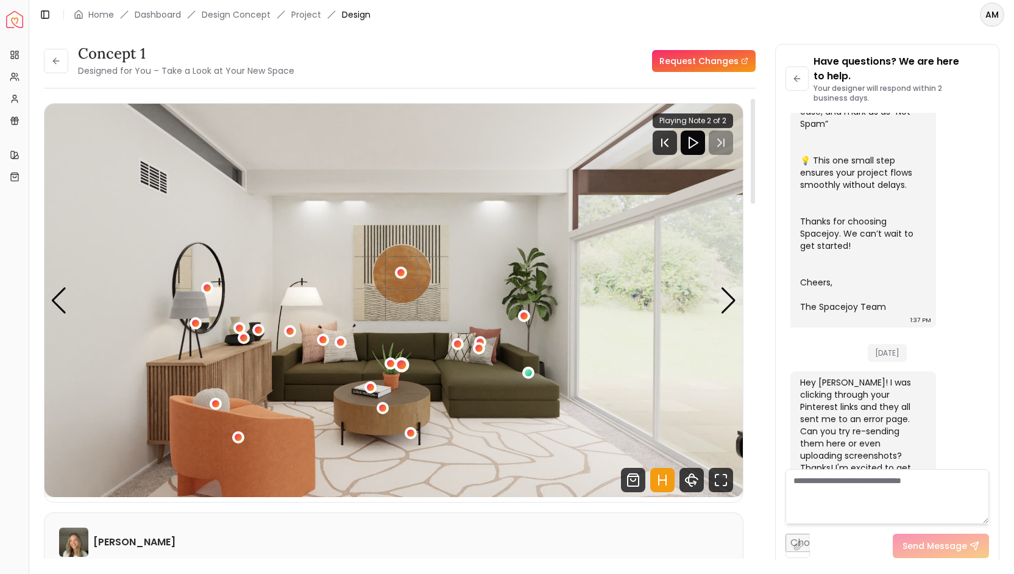
click at [403, 363] on div "1 / 5" at bounding box center [401, 364] width 9 height 9
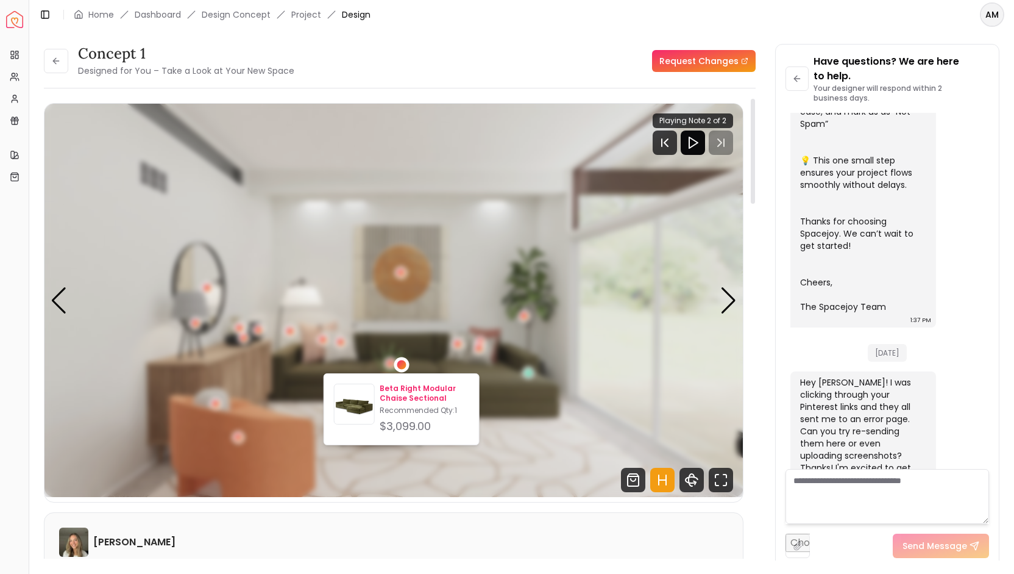
click at [423, 394] on p "Beta Right Modular Chaise Sectional" at bounding box center [425, 393] width 90 height 20
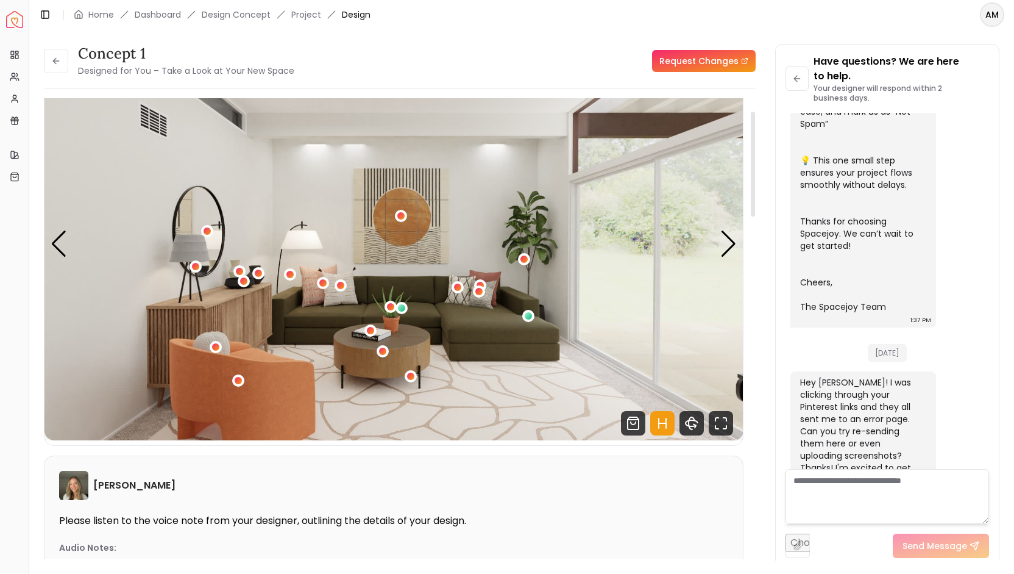
scroll to position [57, 0]
drag, startPoint x: 694, startPoint y: 283, endPoint x: 605, endPoint y: 489, distance: 225.0
click at [411, 377] on div "1 / 5" at bounding box center [410, 375] width 7 height 7
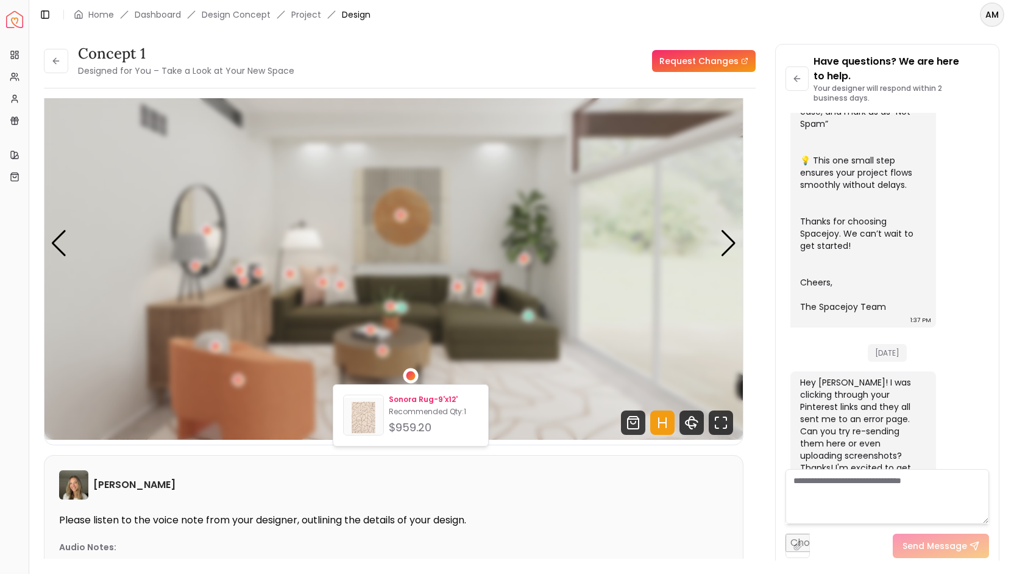
click at [410, 407] on p "Recommended Qty: 1" at bounding box center [434, 412] width 90 height 10
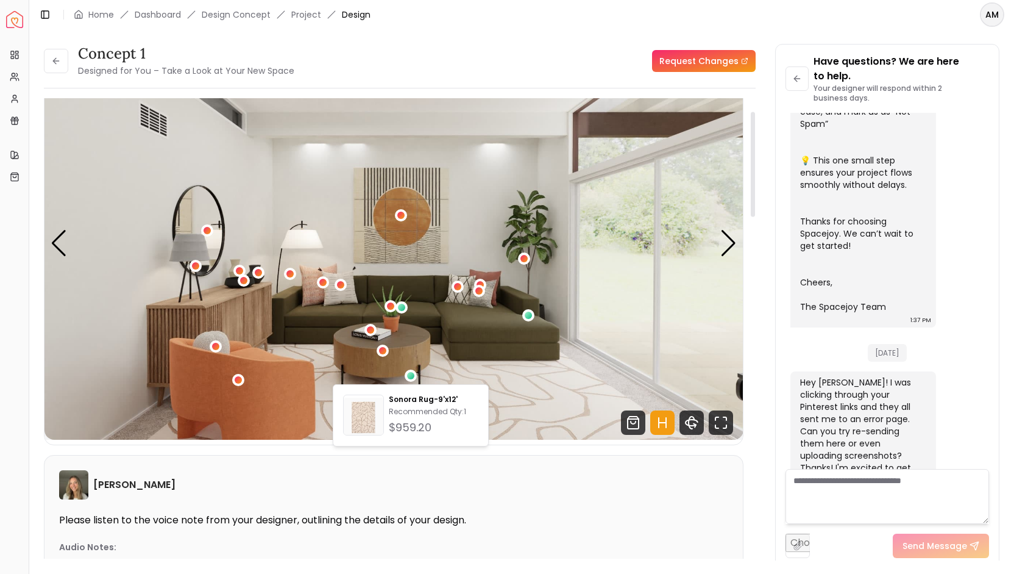
click at [577, 342] on img "1 / 5" at bounding box center [393, 242] width 699 height 393
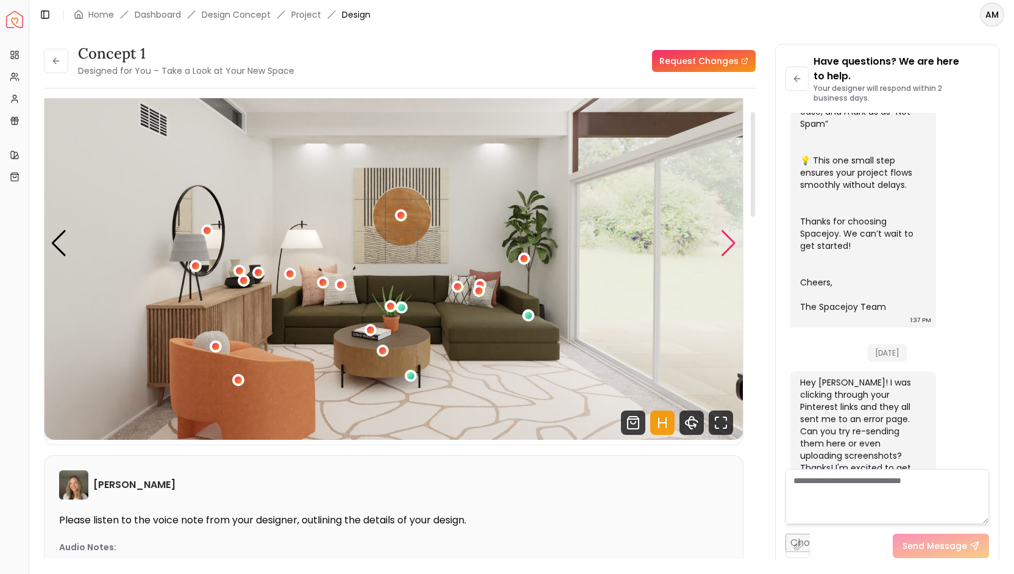
click at [729, 238] on div "Next slide" at bounding box center [728, 243] width 16 height 27
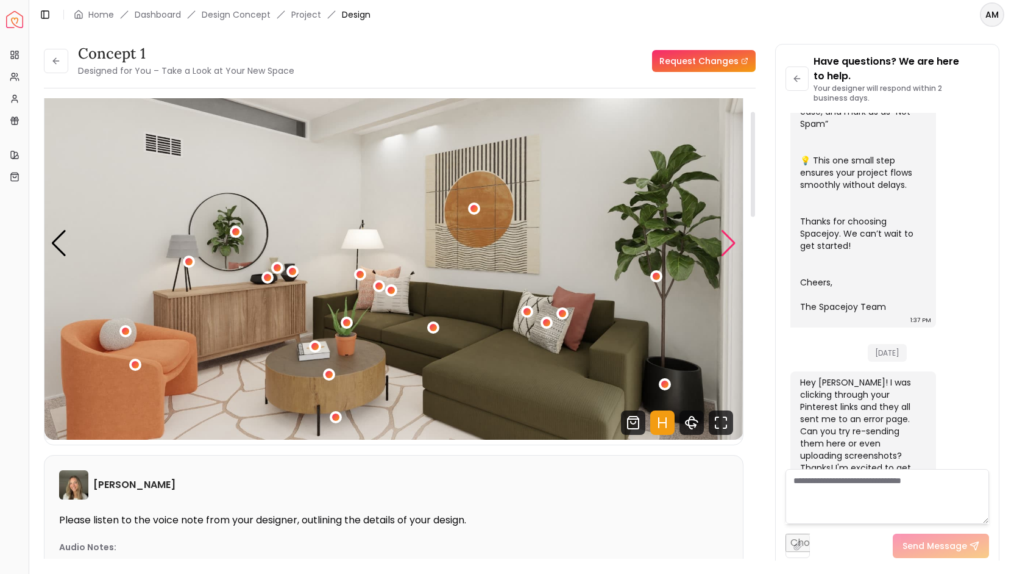
click at [729, 239] on div "Next slide" at bounding box center [728, 243] width 16 height 27
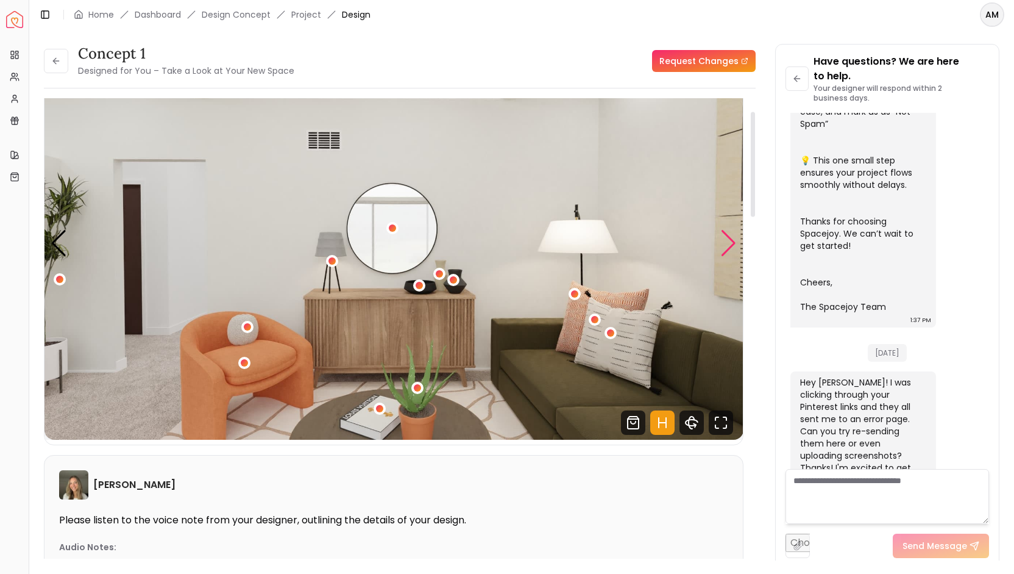
click at [729, 239] on div "Next slide" at bounding box center [728, 243] width 16 height 27
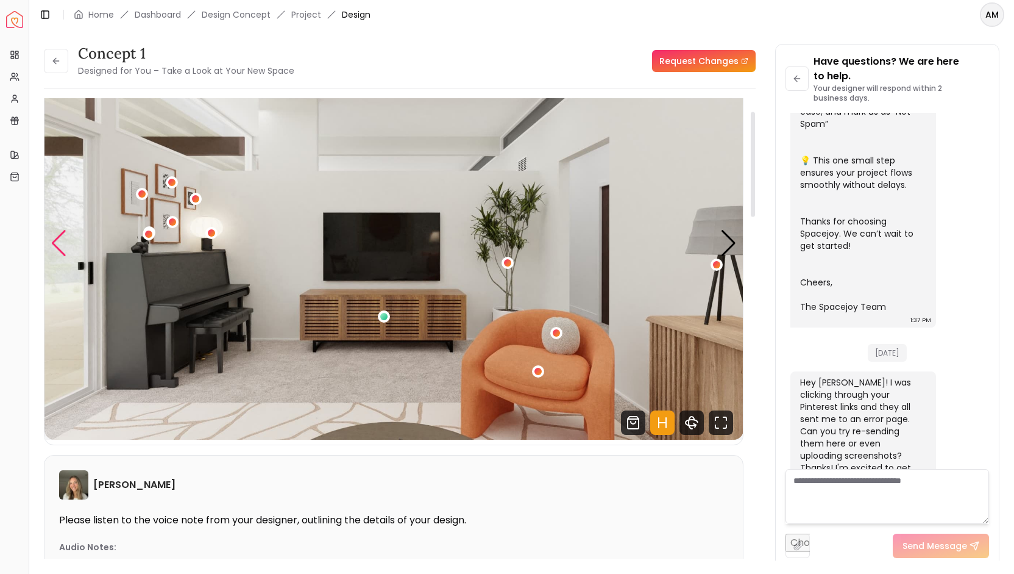
click at [53, 233] on div "Previous slide" at bounding box center [59, 243] width 16 height 27
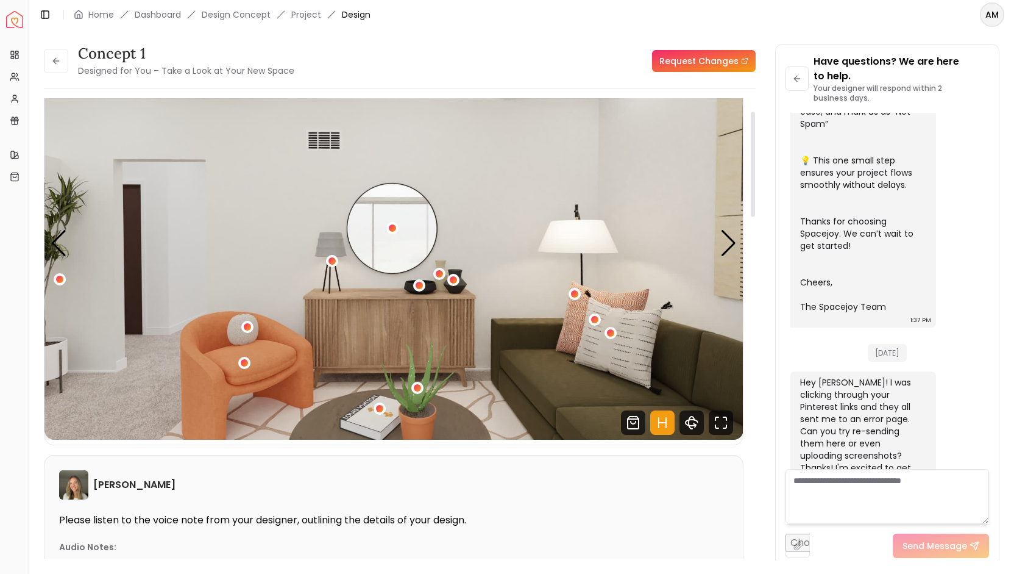
click at [90, 465] on div "[PERSON_NAME] Please listen to the voice note from your designer, outlining the…" at bounding box center [393, 569] width 698 height 228
click at [575, 293] on div "3 / 5" at bounding box center [574, 293] width 9 height 9
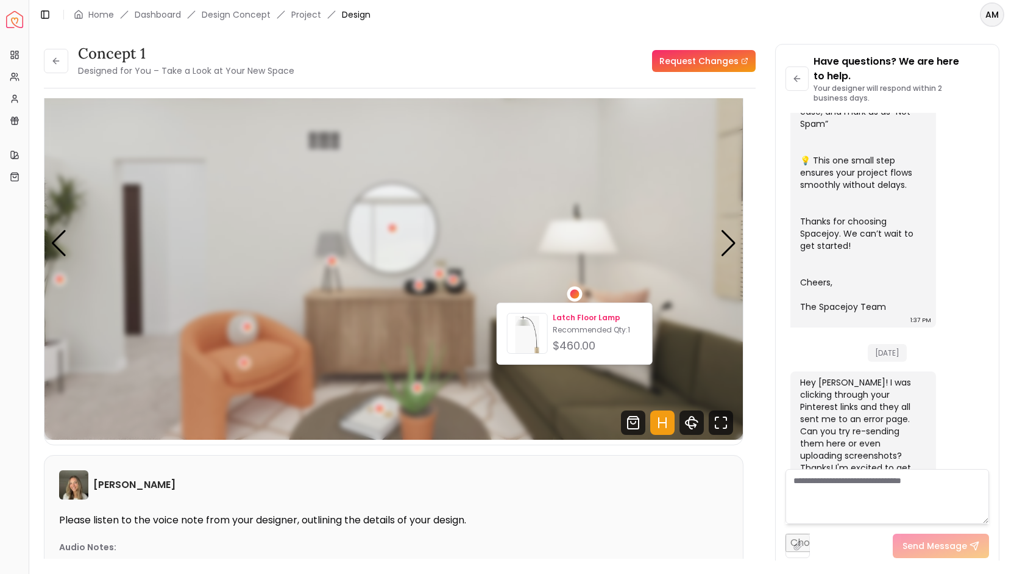
click at [579, 320] on p "Latch Floor Lamp" at bounding box center [598, 318] width 90 height 10
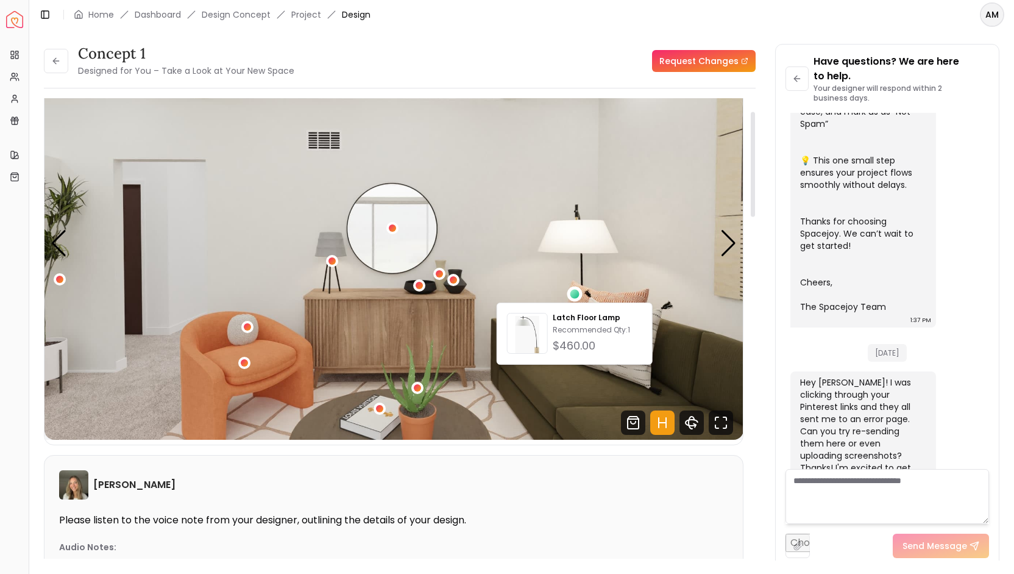
click at [646, 249] on img "3 / 5" at bounding box center [393, 242] width 699 height 393
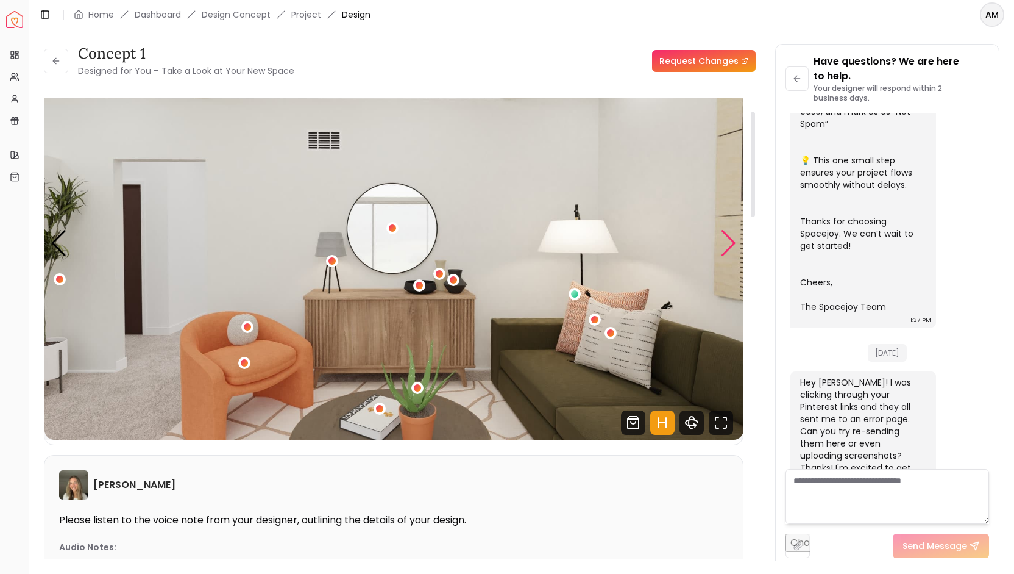
click at [729, 239] on div "Next slide" at bounding box center [728, 243] width 16 height 27
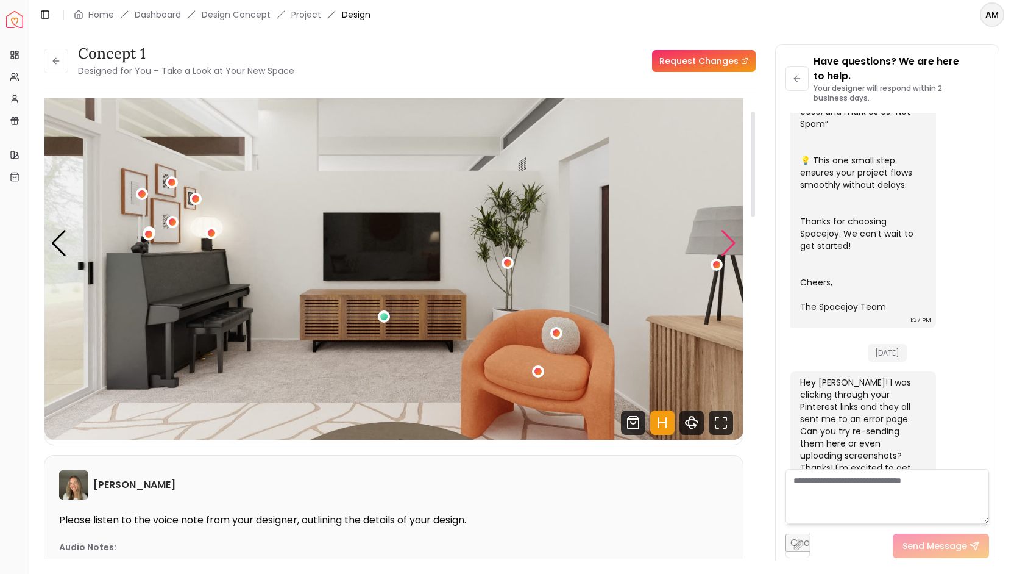
click at [730, 244] on div "Next slide" at bounding box center [728, 243] width 16 height 27
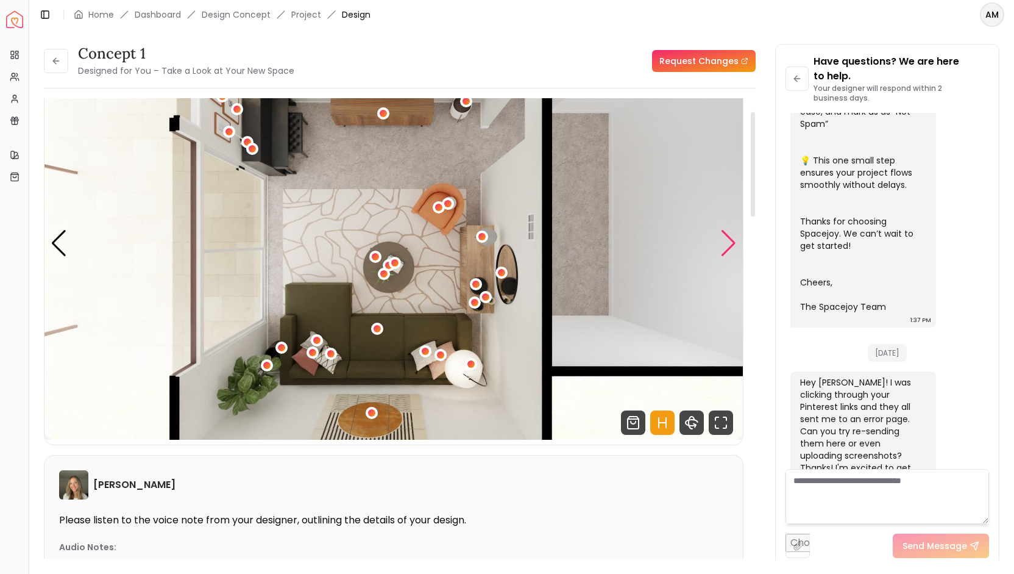
click at [730, 241] on div "Next slide" at bounding box center [728, 243] width 16 height 27
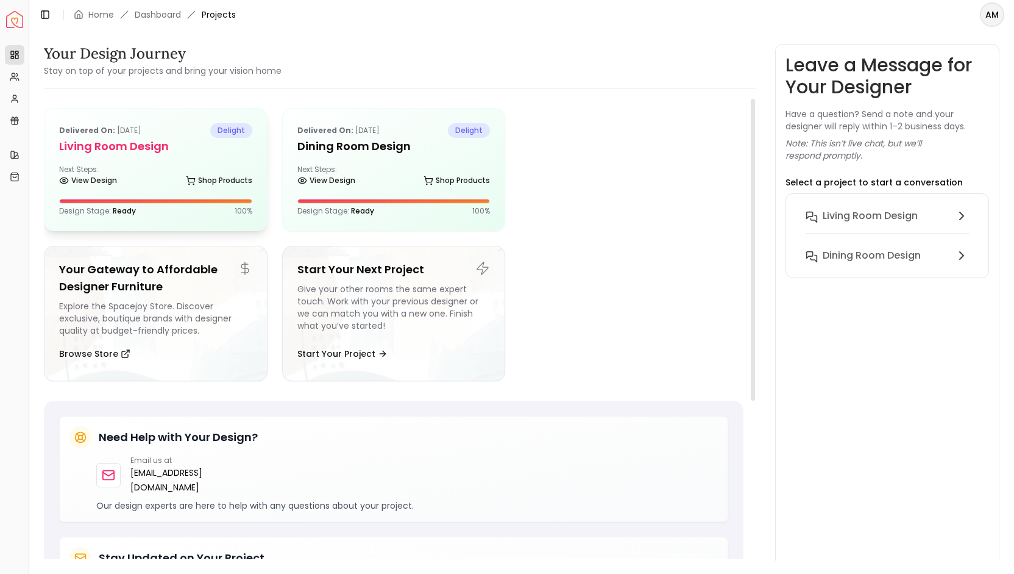
click at [113, 155] on div "Delivered on: [DATE] delight Living Room design Next Steps: View Design Shop Pr…" at bounding box center [155, 169] width 222 height 122
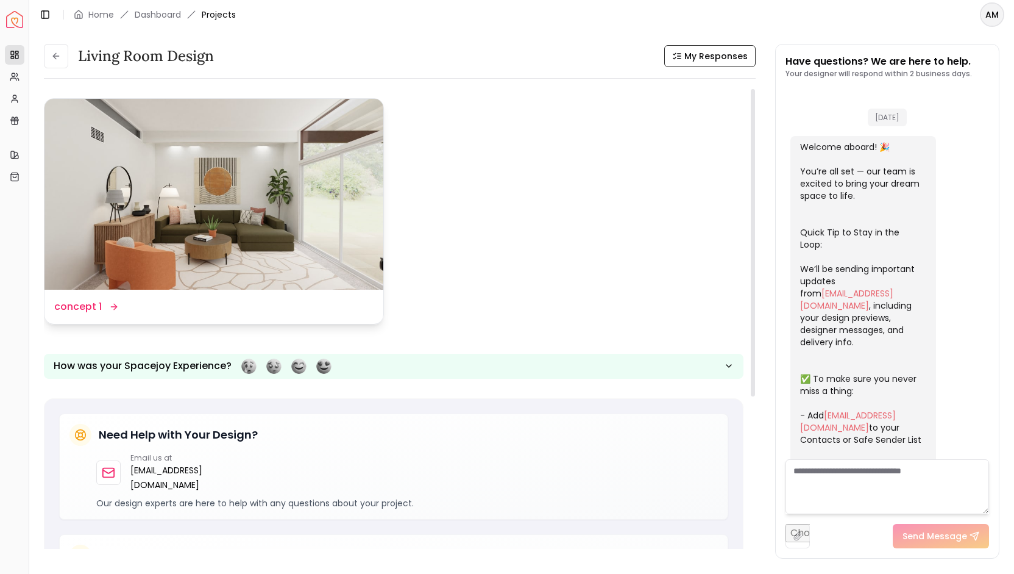
scroll to position [423, 0]
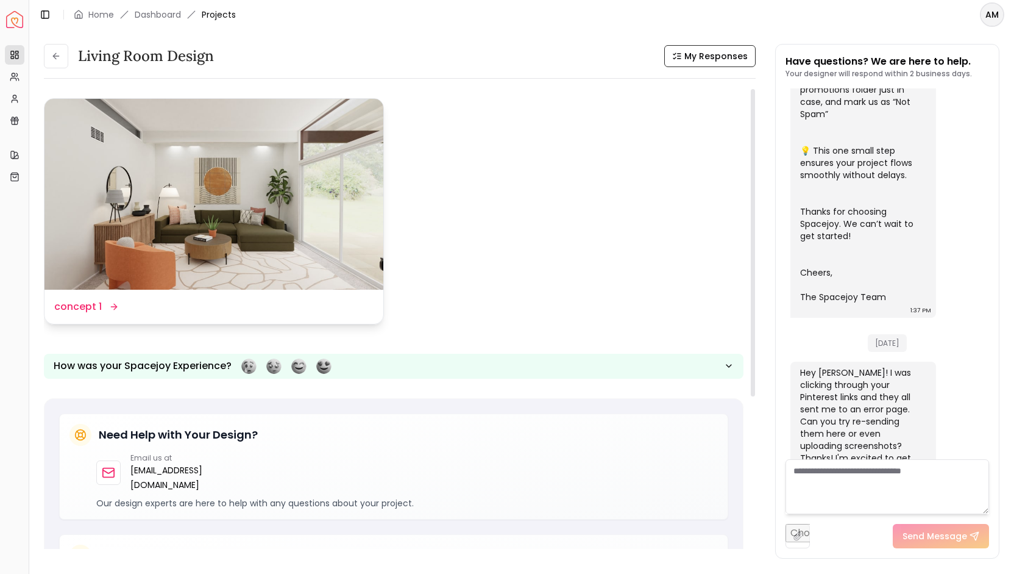
click at [206, 196] on img at bounding box center [213, 194] width 339 height 191
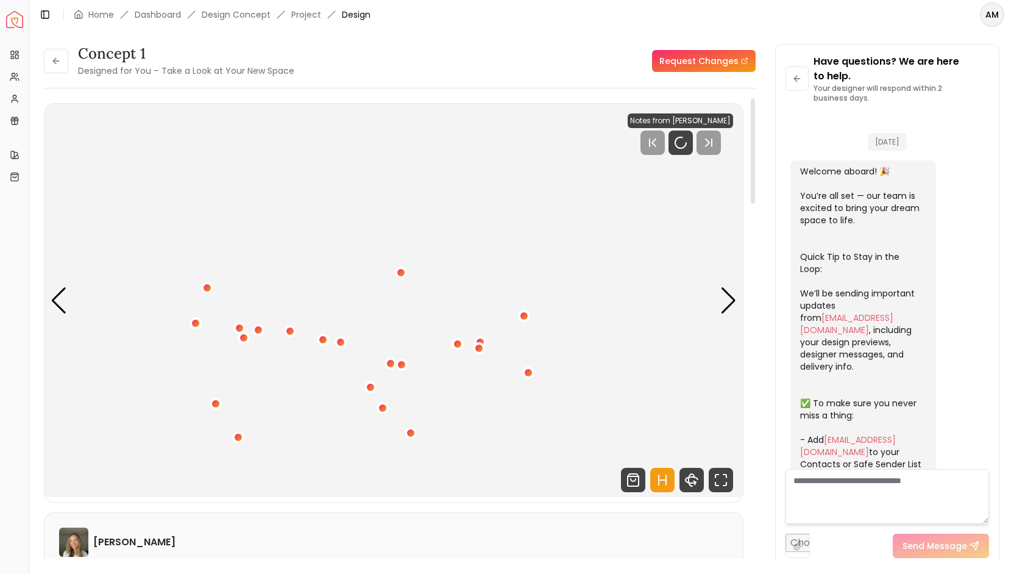
scroll to position [438, 0]
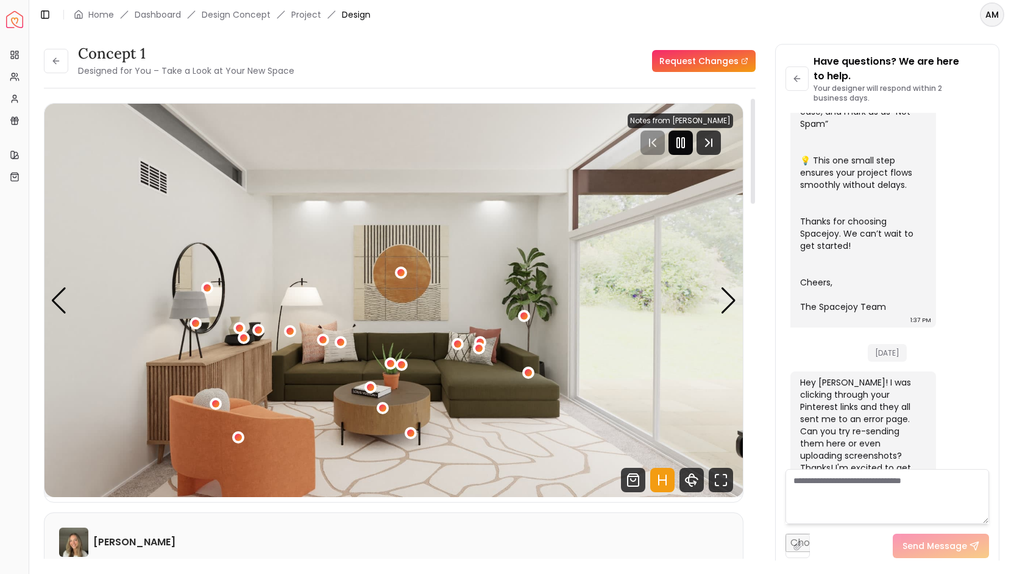
click at [684, 145] on rect "Pause" at bounding box center [683, 143] width 2 height 10
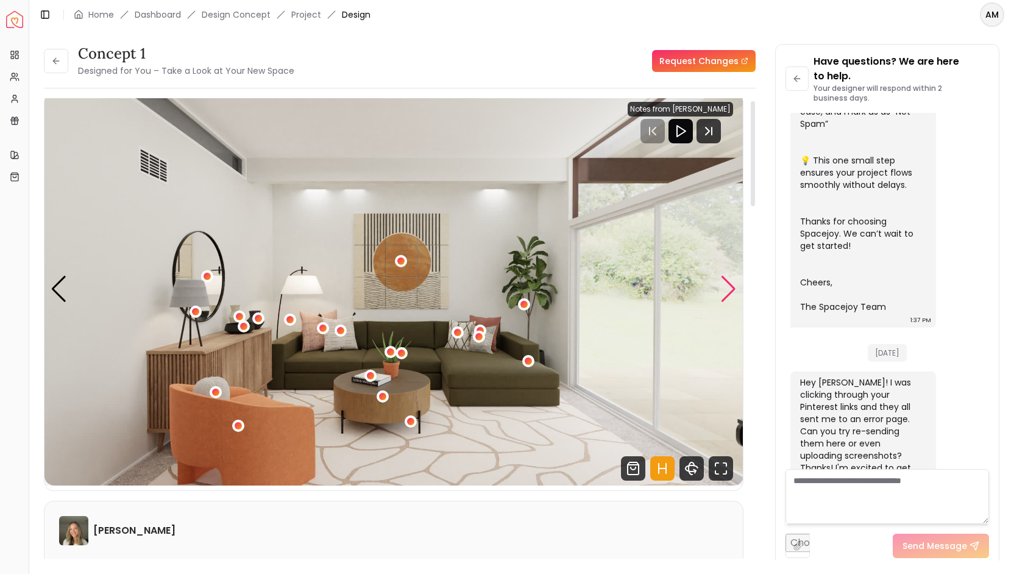
scroll to position [4, 0]
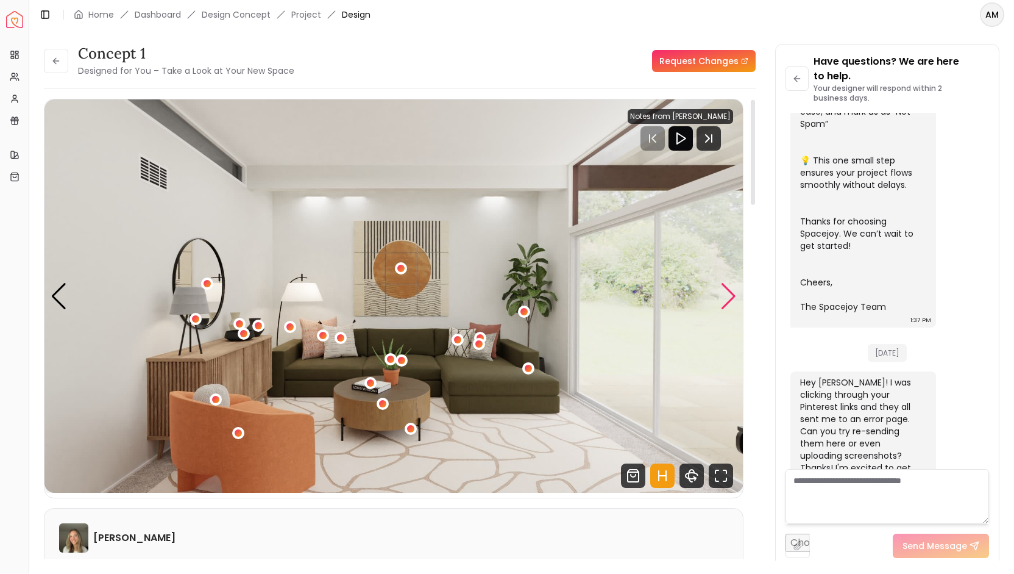
click at [734, 292] on div "Next slide" at bounding box center [728, 296] width 16 height 27
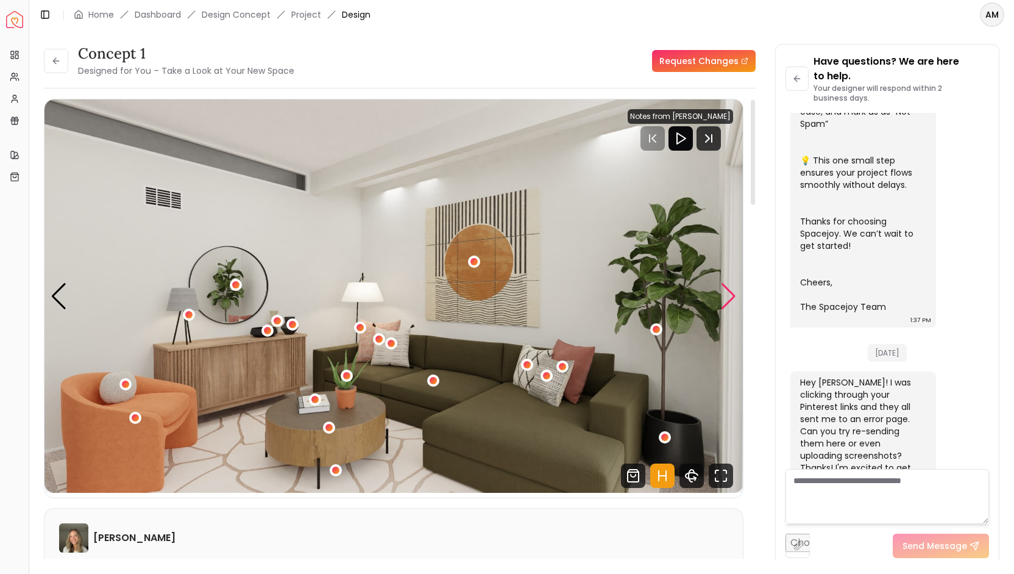
click at [734, 292] on div "Next slide" at bounding box center [728, 296] width 16 height 27
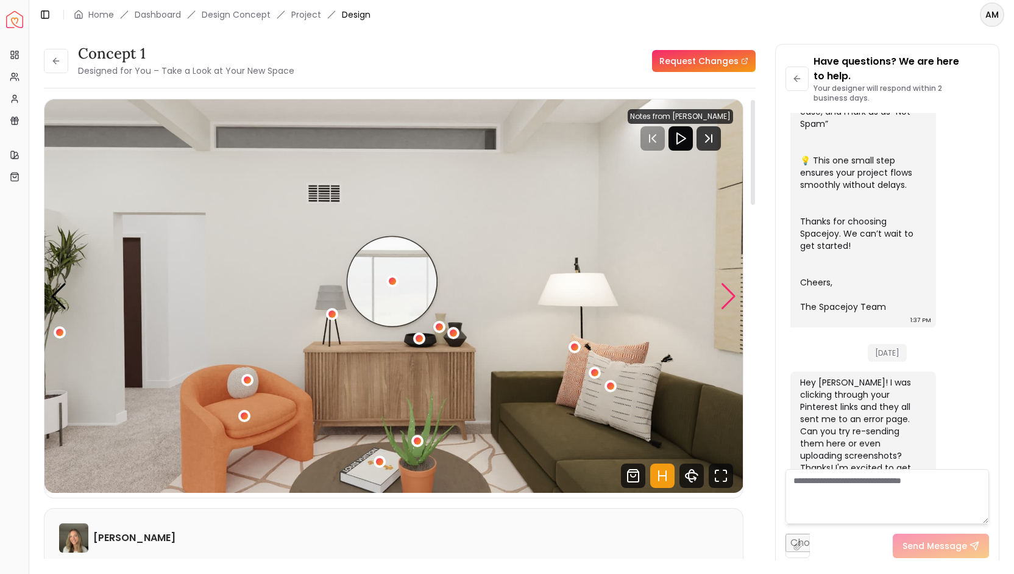
click at [734, 292] on div "Next slide" at bounding box center [728, 296] width 16 height 27
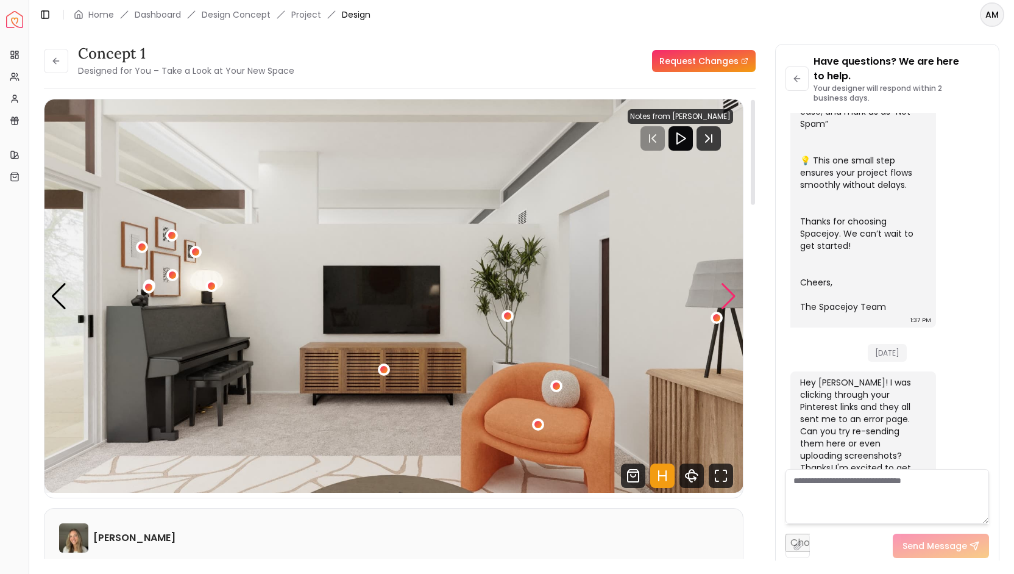
click at [734, 292] on div "Next slide" at bounding box center [728, 296] width 16 height 27
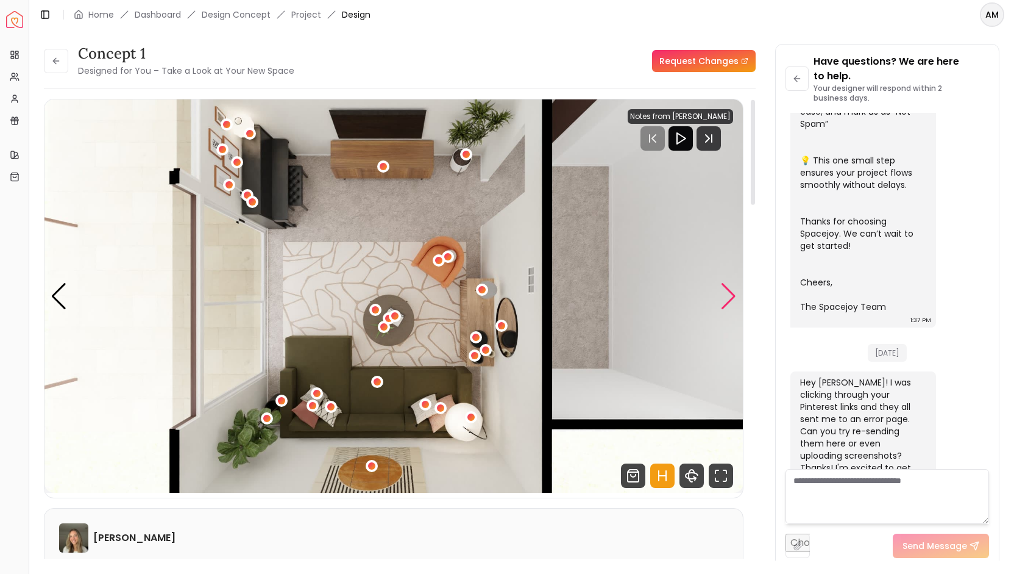
click at [734, 292] on div "Next slide" at bounding box center [728, 296] width 16 height 27
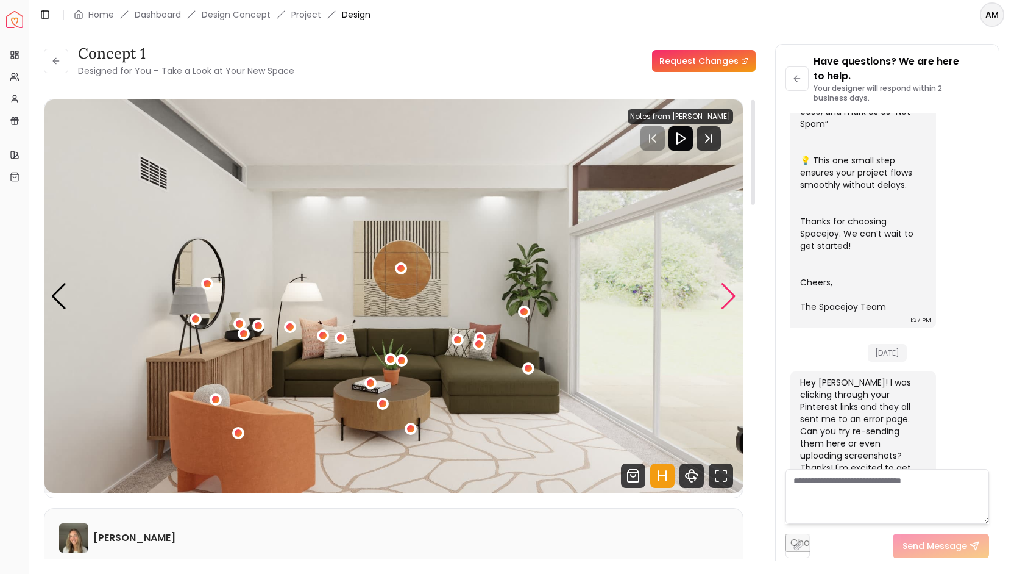
click at [734, 292] on div "Next slide" at bounding box center [728, 296] width 16 height 27
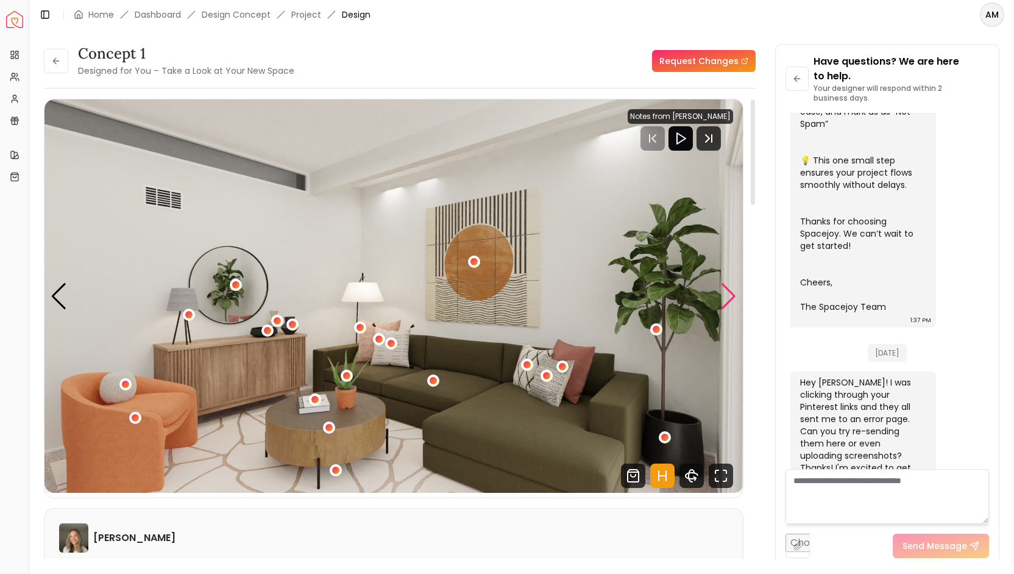
click at [734, 292] on div "Next slide" at bounding box center [728, 296] width 16 height 27
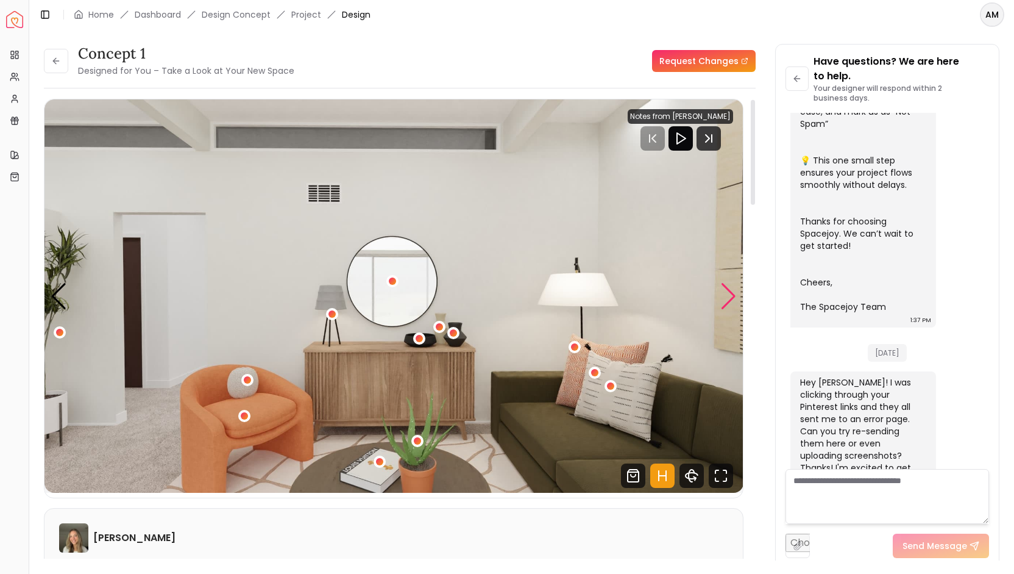
click at [734, 292] on div "Next slide" at bounding box center [728, 296] width 16 height 27
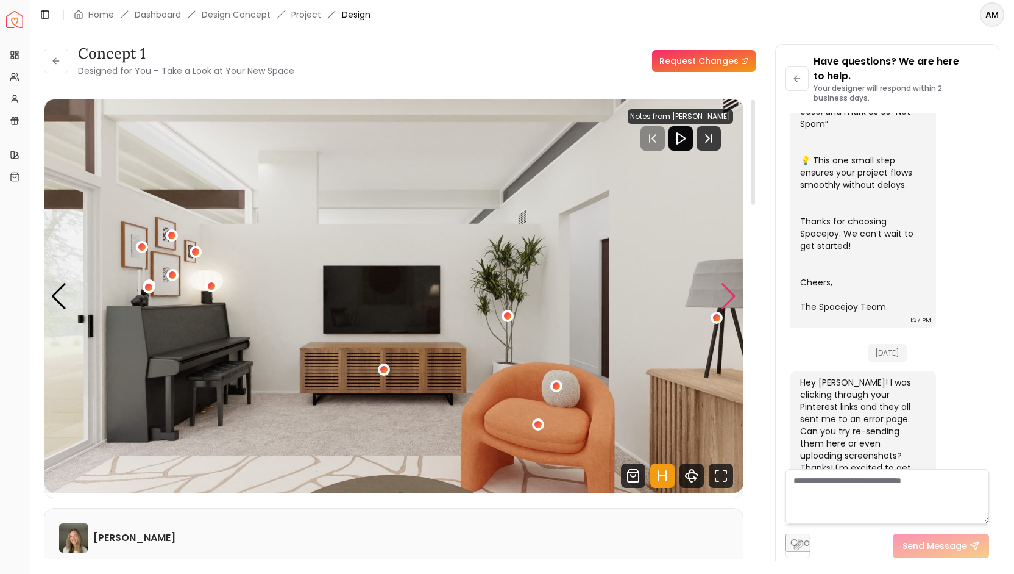
click at [734, 292] on div "Next slide" at bounding box center [728, 296] width 16 height 27
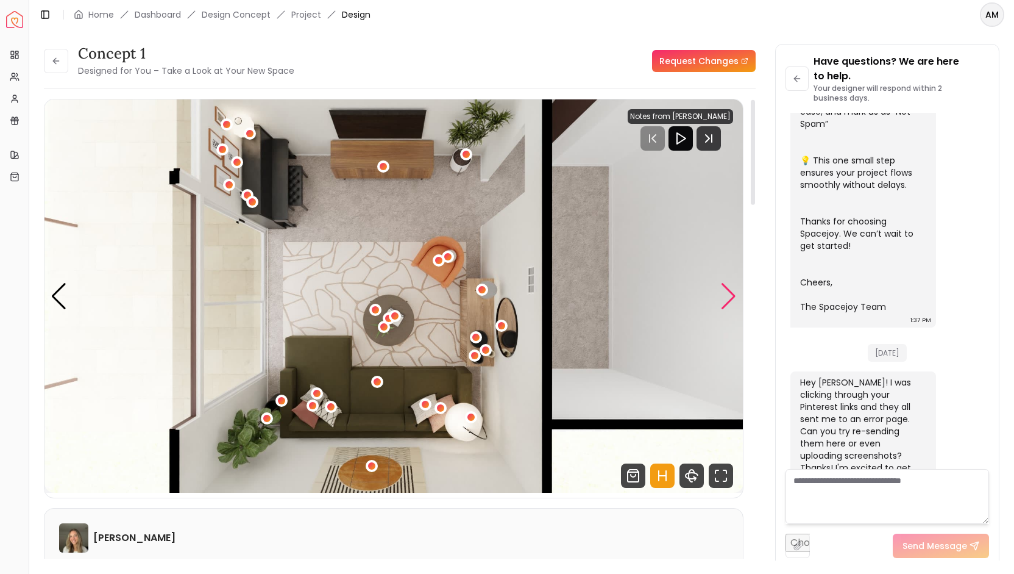
click at [734, 292] on div "Next slide" at bounding box center [728, 296] width 16 height 27
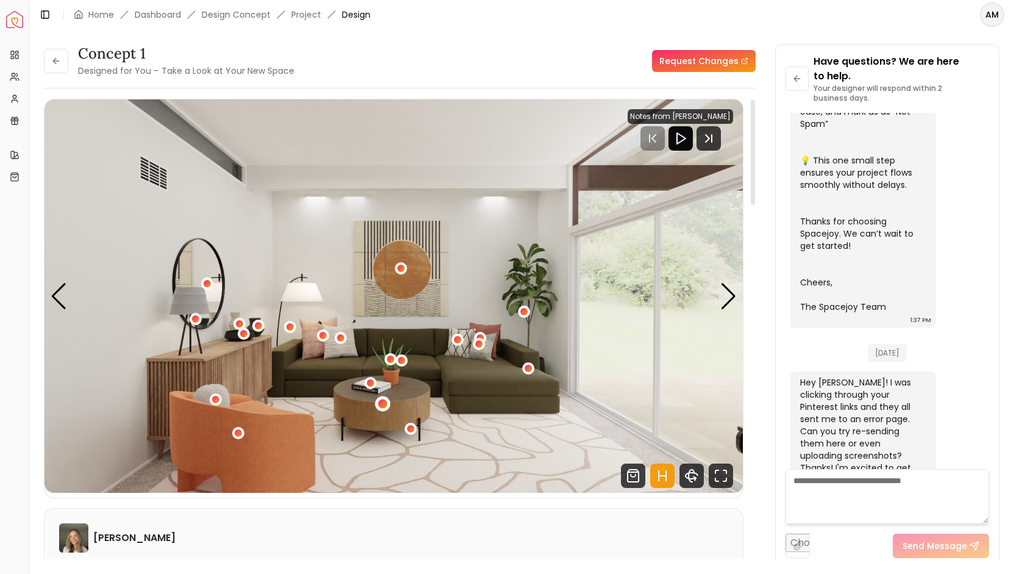
click at [379, 404] on div "1 / 5" at bounding box center [382, 403] width 9 height 9
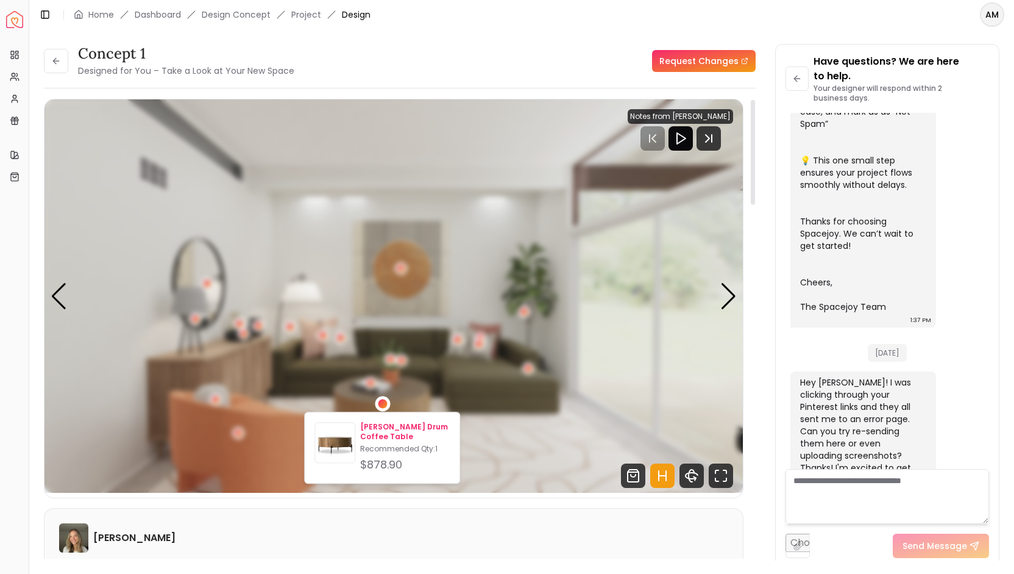
click at [345, 437] on img at bounding box center [335, 445] width 40 height 40
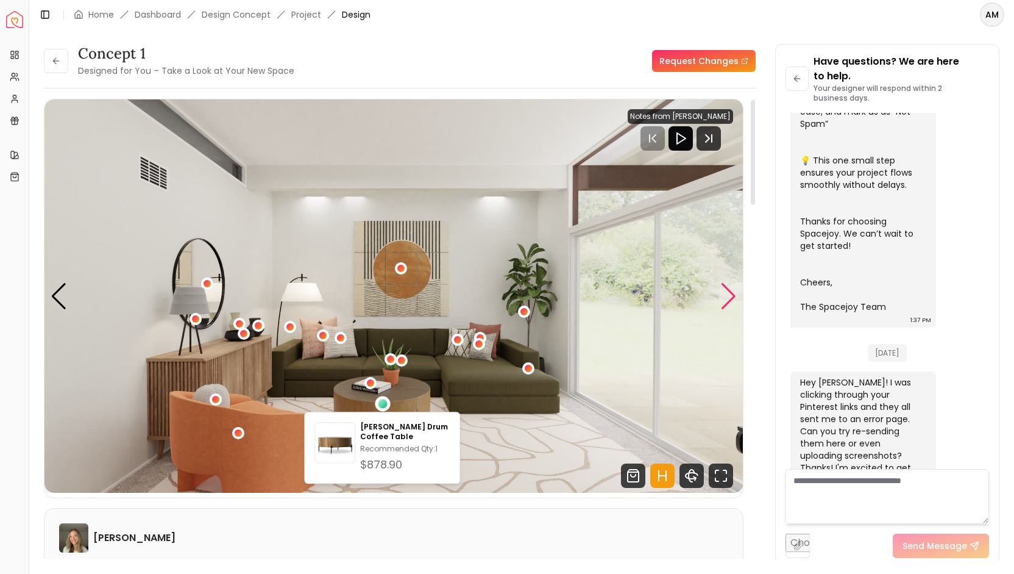
click at [736, 295] on div "Next slide" at bounding box center [728, 296] width 16 height 27
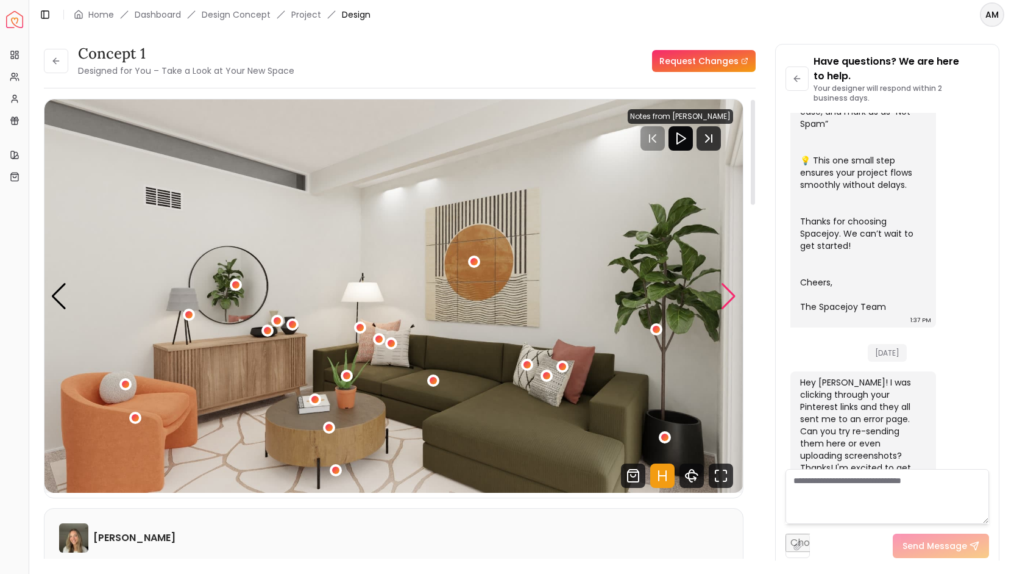
click at [736, 295] on div "Next slide" at bounding box center [728, 296] width 16 height 27
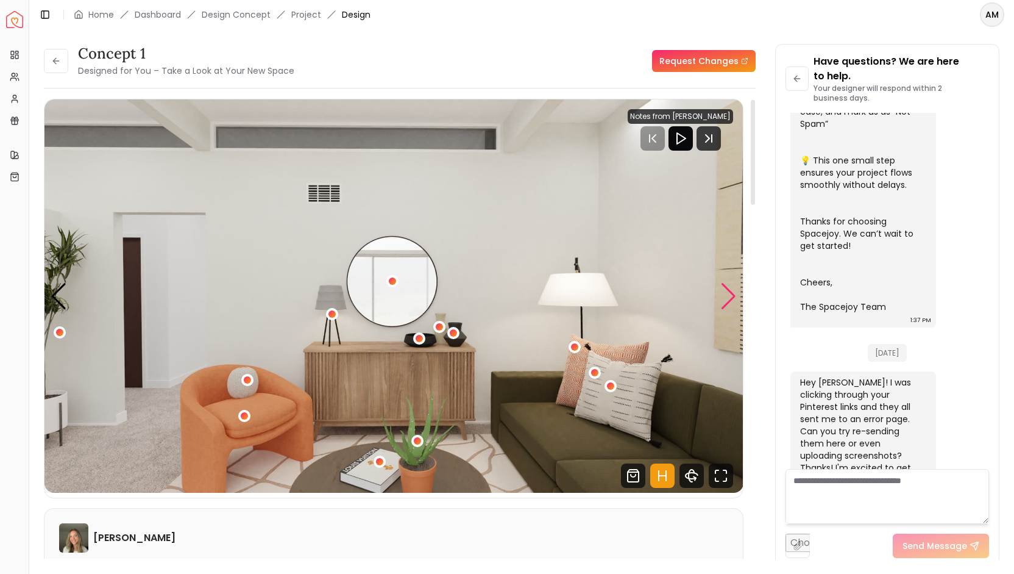
click at [736, 295] on div "Next slide" at bounding box center [728, 296] width 16 height 27
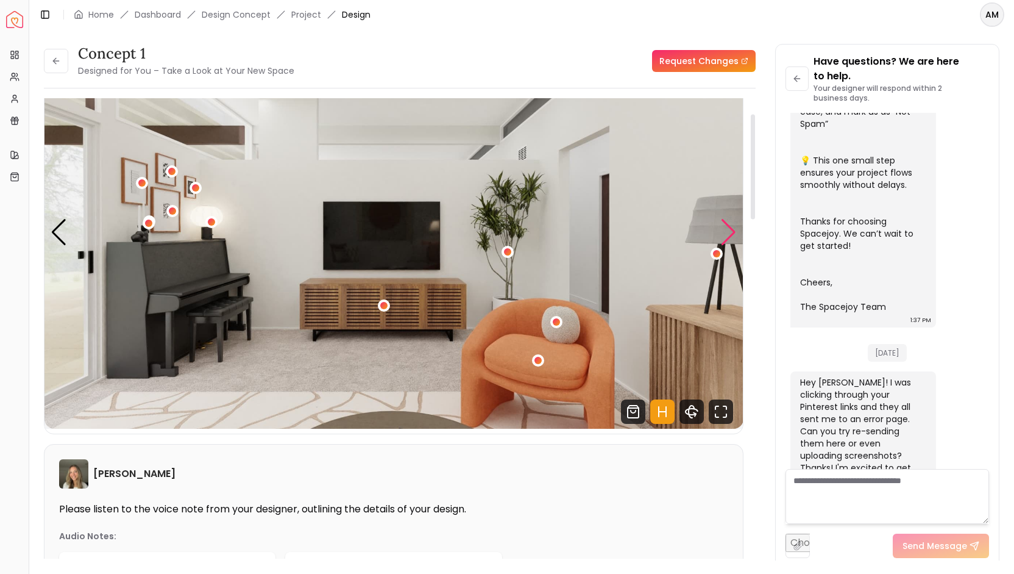
scroll to position [67, 0]
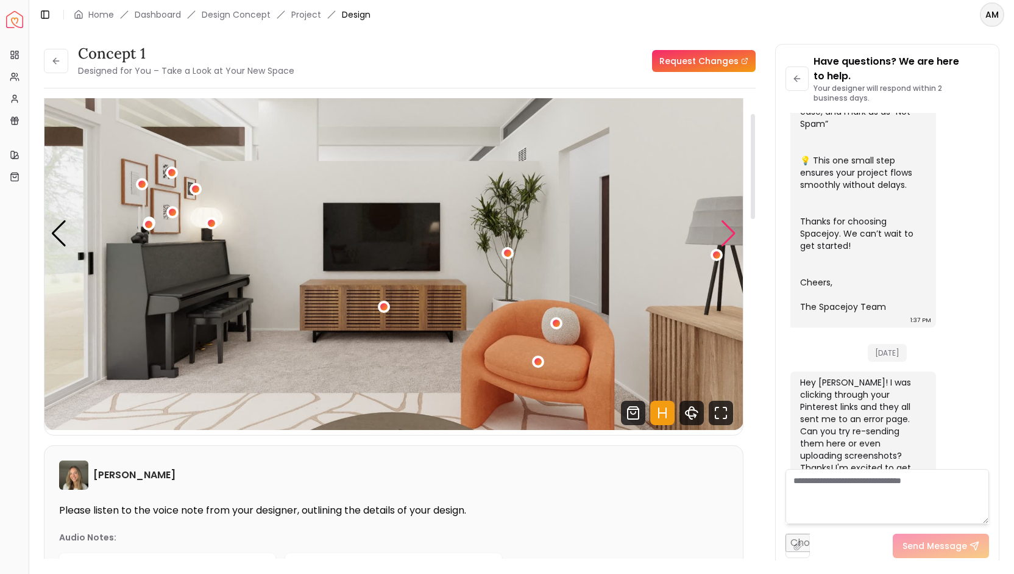
click at [728, 229] on div "Next slide" at bounding box center [728, 233] width 16 height 27
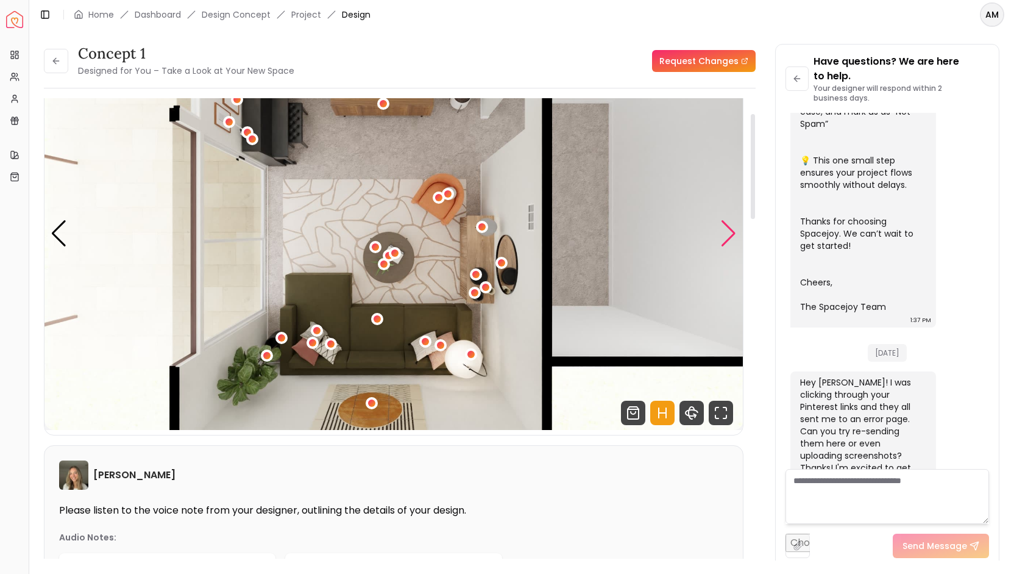
click at [728, 229] on div "Next slide" at bounding box center [728, 233] width 16 height 27
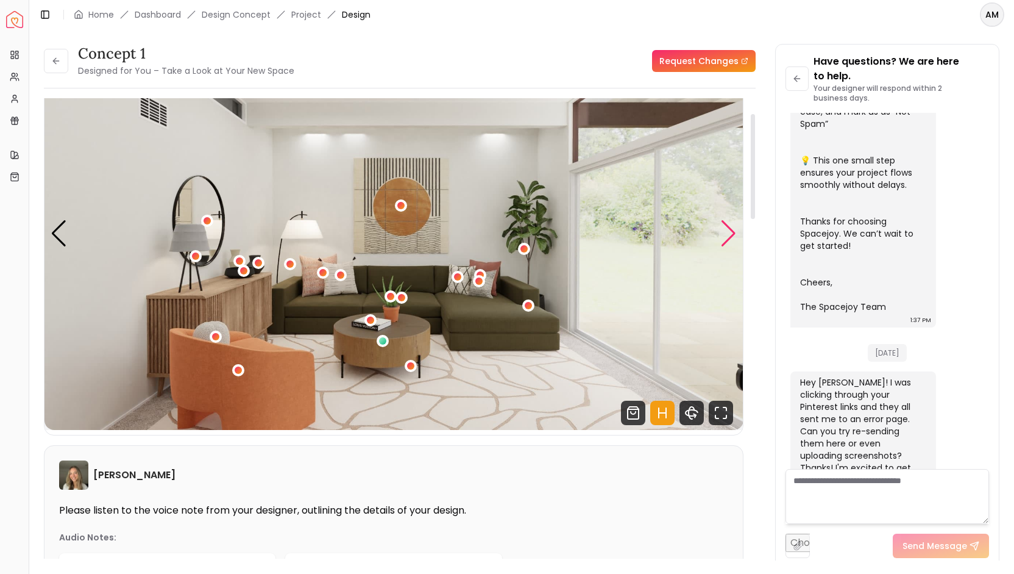
click at [728, 229] on div "Next slide" at bounding box center [728, 233] width 16 height 27
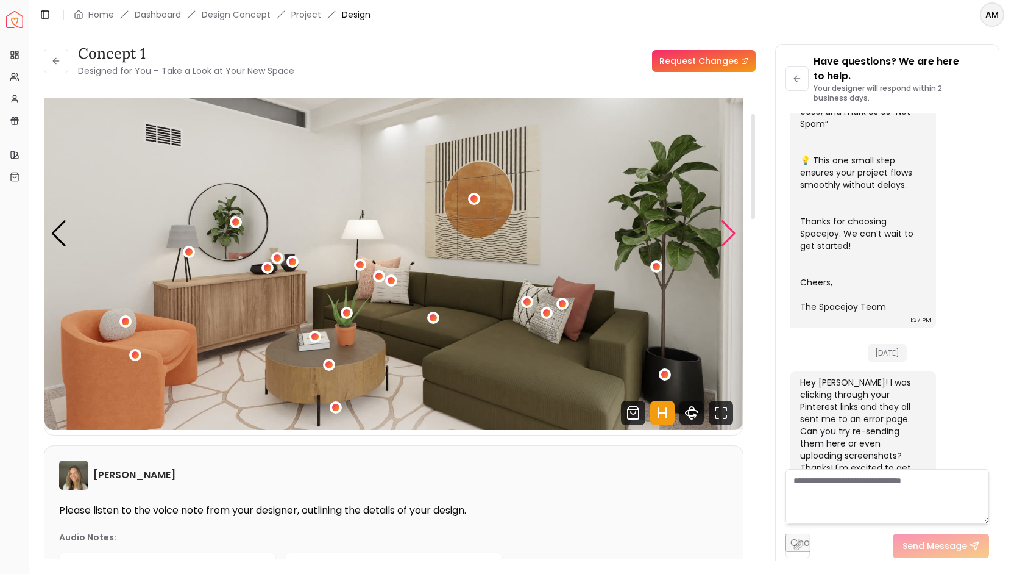
click at [728, 229] on div "Next slide" at bounding box center [728, 233] width 16 height 27
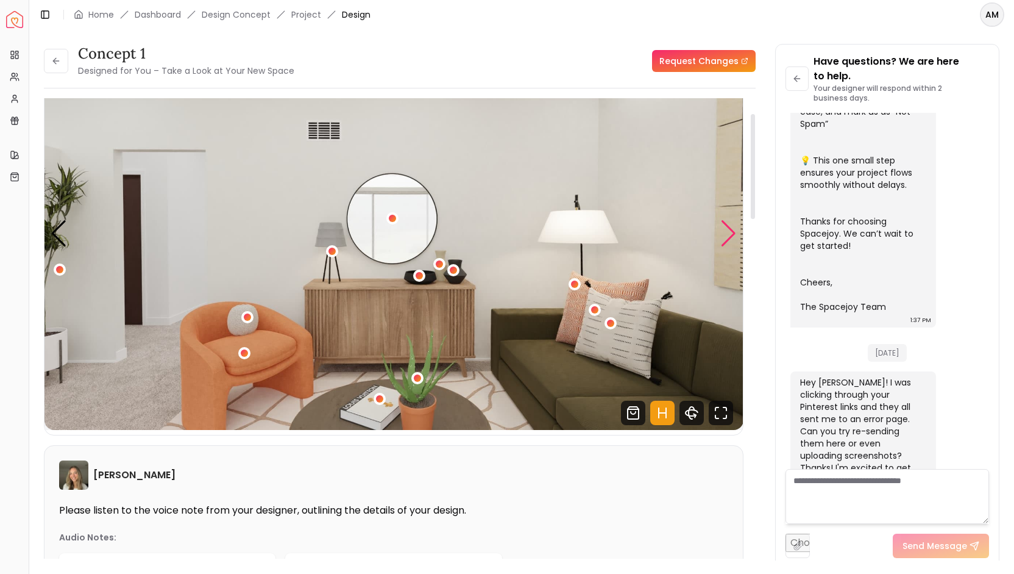
click at [728, 229] on div "Next slide" at bounding box center [728, 233] width 16 height 27
